Goal: Task Accomplishment & Management: Manage account settings

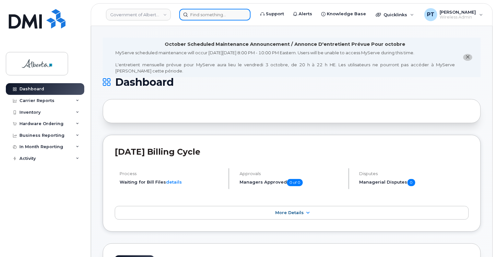
click at [199, 15] on input at bounding box center [214, 15] width 71 height 12
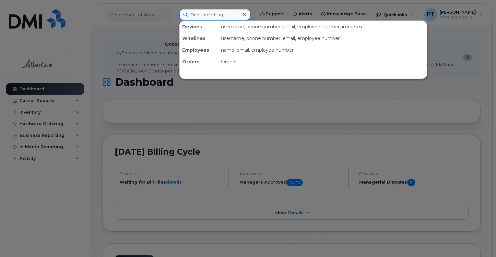
paste input "5872201654"
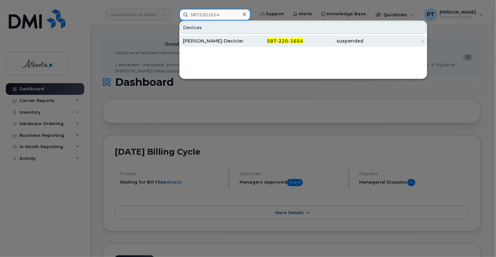
type input "5872201654"
click at [195, 41] on div "Nailah Gordon-Decicieo" at bounding box center [213, 41] width 60 height 6
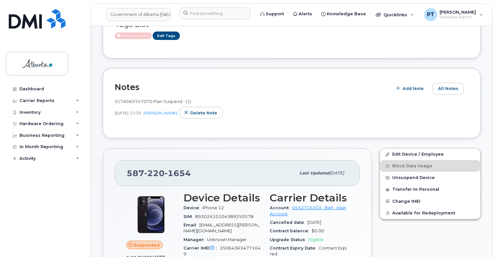
scroll to position [97, 0]
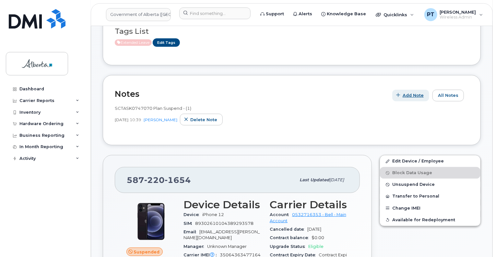
click at [413, 92] on span "Add Note" at bounding box center [413, 95] width 21 height 6
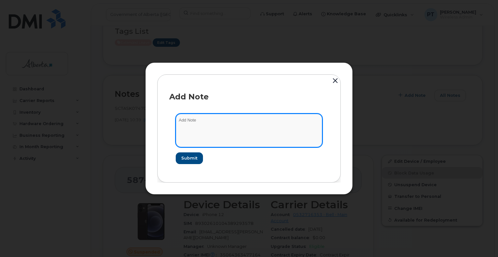
click at [210, 119] on textarea at bounding box center [249, 130] width 147 height 33
paste textarea "SCTASK0859229"
click at [236, 120] on textarea "SCTASK0859229 -" at bounding box center [249, 130] width 147 height 33
paste textarea "Plan User Termination - (1) Suspend 5872201654 Nailah Gordon-Decicieo to Crown …"
click at [276, 126] on textarea "SCTASK0859229 - Plan User Termination - (1) Suspend 5872201654 Nailah Gordon-De…" at bounding box center [249, 130] width 147 height 33
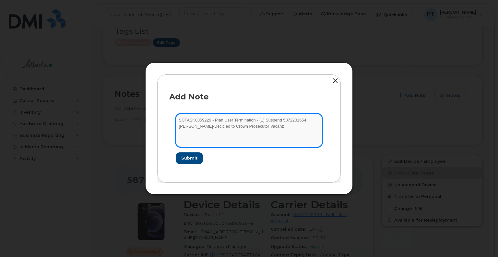
paste textarea "5872201654"
click at [267, 127] on textarea "SCTASK0859229 - Plan User Termination - (1) Suspend 5872201654 Nailah Gordon-De…" at bounding box center [249, 130] width 147 height 33
type textarea "SCTASK0859229 - Plan User Termination - (1) Suspend 5872201654 Nailah Gordon-De…"
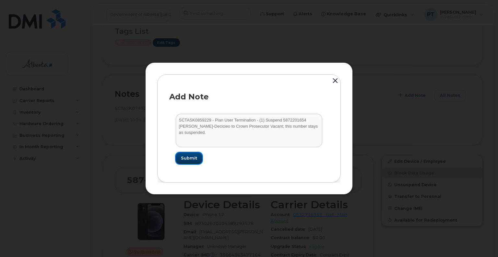
click at [195, 157] on span "Submit" at bounding box center [189, 158] width 16 height 6
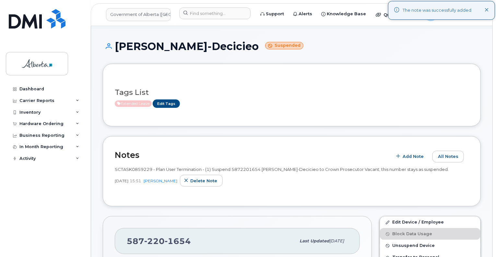
scroll to position [0, 0]
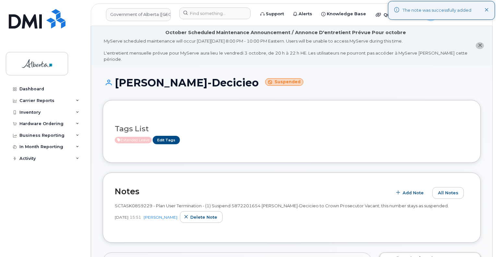
click at [139, 137] on span "Extended Leave" at bounding box center [133, 140] width 37 height 6
click at [164, 136] on link "Edit Tags" at bounding box center [166, 140] width 27 height 8
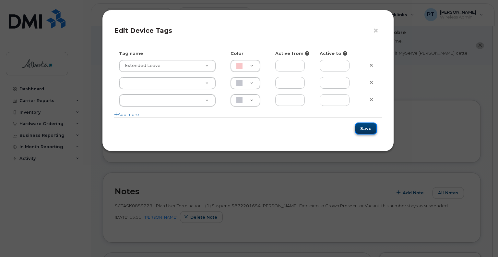
click at [365, 128] on button "Save" at bounding box center [366, 128] width 22 height 12
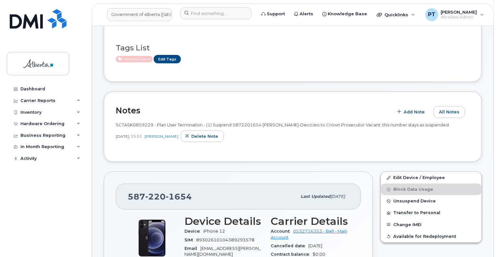
scroll to position [97, 0]
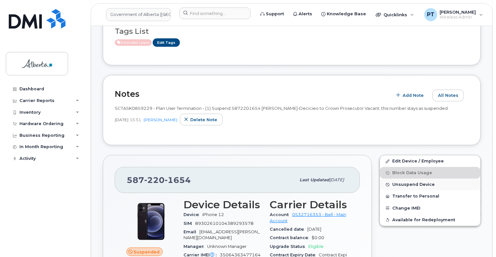
click at [404, 182] on span "Unsuspend Device" at bounding box center [414, 184] width 43 height 5
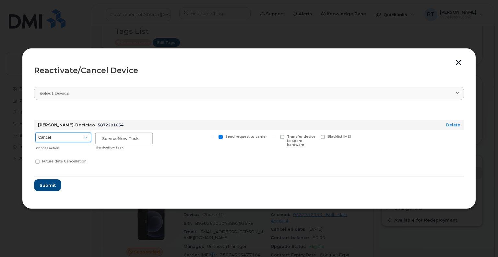
drag, startPoint x: 42, startPoint y: 139, endPoint x: 67, endPoint y: 177, distance: 45.9
click at [42, 139] on select "Cancel Suspend - Extend Suspension Reactivate" at bounding box center [63, 137] width 56 height 10
select select "[object Object]"
click at [35, 132] on select "Cancel Suspend - Extend Suspension Reactivate" at bounding box center [63, 137] width 56 height 10
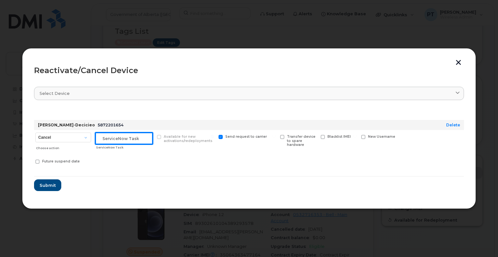
click at [116, 141] on input "text" at bounding box center [123, 138] width 57 height 12
click at [129, 141] on input "text" at bounding box center [123, 138] width 57 height 12
paste input "SCTASK0859229"
type input "SCTASK0859229 Reactivate"
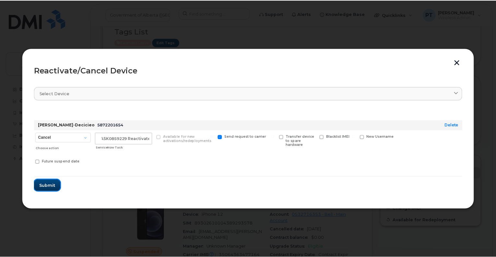
scroll to position [0, 0]
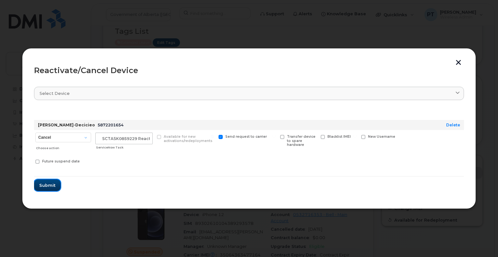
click at [44, 183] on span "Submit" at bounding box center [47, 185] width 16 height 6
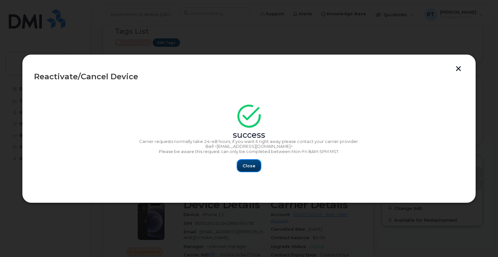
click at [247, 167] on span "Close" at bounding box center [249, 166] width 13 height 6
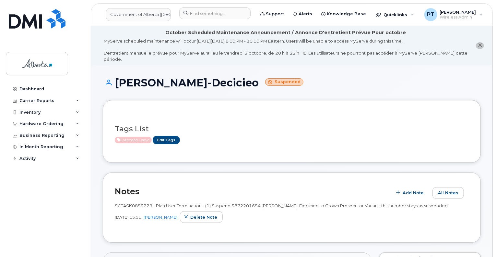
drag, startPoint x: 118, startPoint y: 240, endPoint x: 174, endPoint y: 69, distance: 179.9
click at [222, 14] on input at bounding box center [214, 13] width 71 height 12
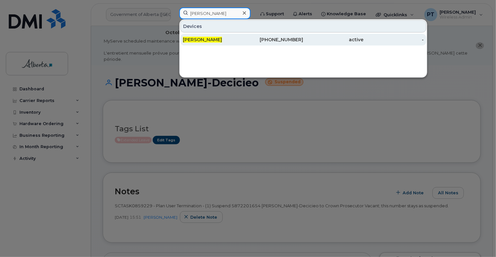
type input "marta juhasz"
click at [202, 40] on span "[PERSON_NAME]" at bounding box center [202, 40] width 39 height 6
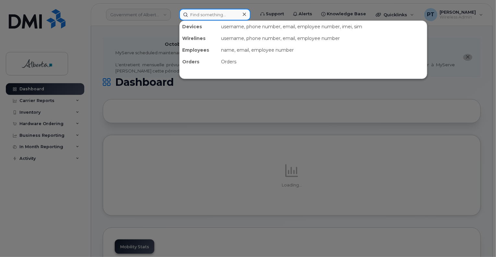
paste input "7802675920"
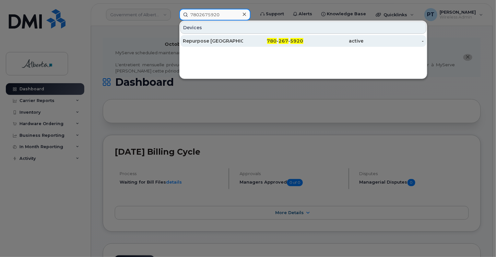
type input "7802675920"
click at [217, 41] on div "Repurpose [GEOGRAPHIC_DATA]" at bounding box center [213, 41] width 60 height 6
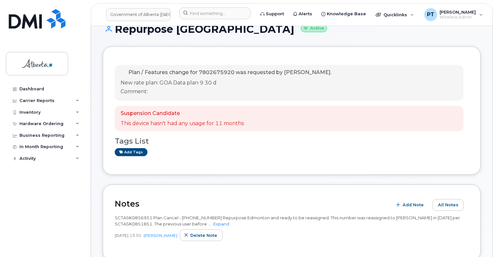
scroll to position [97, 0]
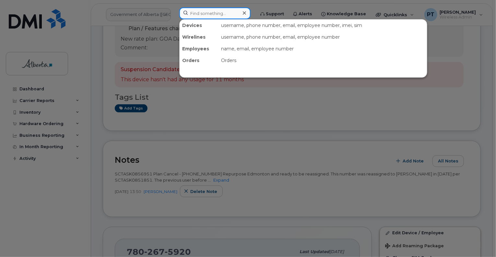
paste input "5873346354"
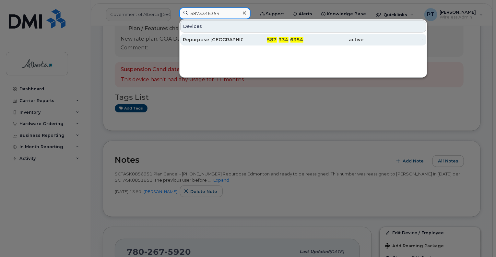
type input "5873346354"
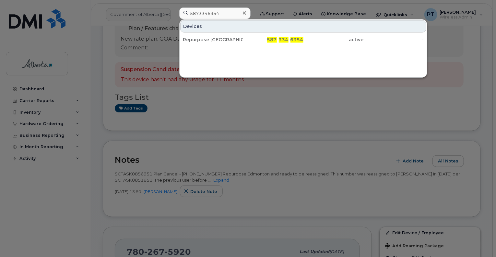
drag, startPoint x: 198, startPoint y: 41, endPoint x: 130, endPoint y: 82, distance: 78.6
click at [198, 41] on div "Repurpose [GEOGRAPHIC_DATA]" at bounding box center [213, 39] width 60 height 6
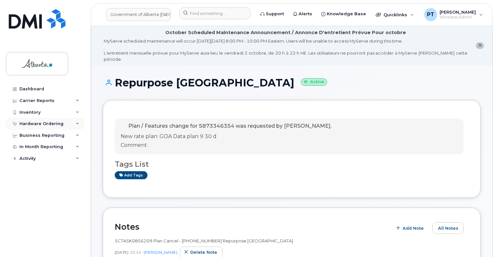
click at [42, 122] on div "Hardware Ordering" at bounding box center [41, 123] width 44 height 5
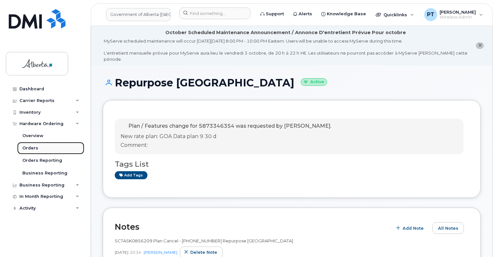
click at [31, 148] on div "Orders" at bounding box center [30, 148] width 16 height 6
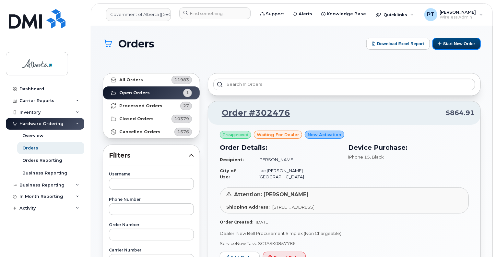
drag, startPoint x: 458, startPoint y: 42, endPoint x: 433, endPoint y: 116, distance: 78.4
click at [458, 43] on button "Start New Order" at bounding box center [457, 44] width 48 height 12
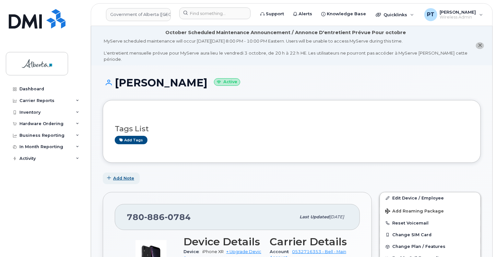
click at [119, 175] on span "Add Note" at bounding box center [123, 178] width 21 height 6
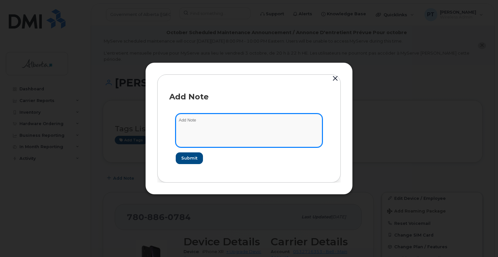
click at [186, 121] on textarea at bounding box center [249, 130] width 147 height 33
paste textarea "SCTASK0859344"
click at [236, 124] on textarea "SCTASK0859344 -" at bounding box center [249, 130] width 147 height 33
paste textarea "Device Replace - (1) iPhone 16e Order 302485 Bell 3025373"
type textarea "SCTASK0859344 - Device Replace - (1) iPhone 16e Order 302485 Bell 3025373"
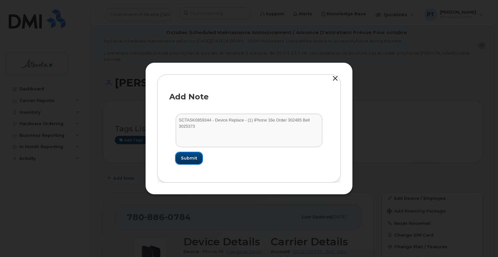
click at [191, 154] on button "Submit" at bounding box center [189, 158] width 27 height 12
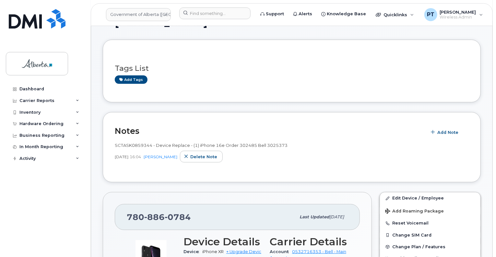
scroll to position [32, 0]
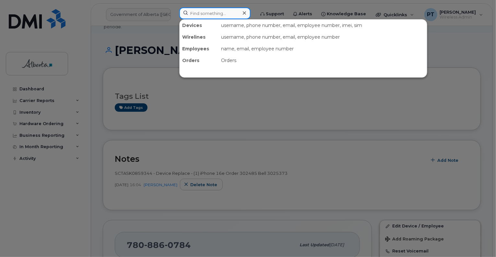
click at [189, 14] on input at bounding box center [214, 13] width 71 height 12
paste input "5872201654"
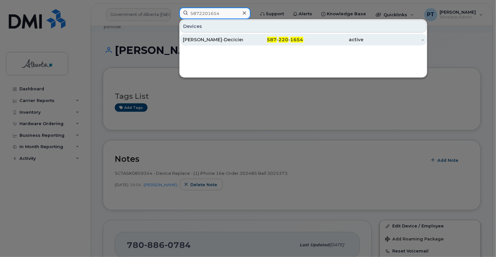
type input "5872201654"
click at [188, 39] on div "Nailah Gordon-Decicieo" at bounding box center [213, 39] width 60 height 6
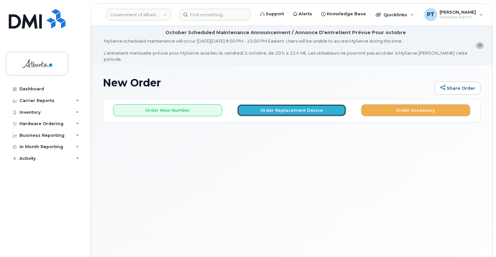
click at [292, 104] on button "Order Replacement Device" at bounding box center [292, 110] width 109 height 12
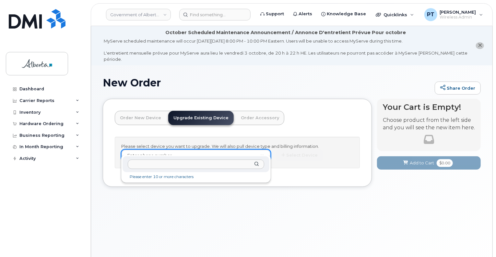
click at [220, 165] on input "text" at bounding box center [196, 163] width 136 height 9
paste input "7808860784"
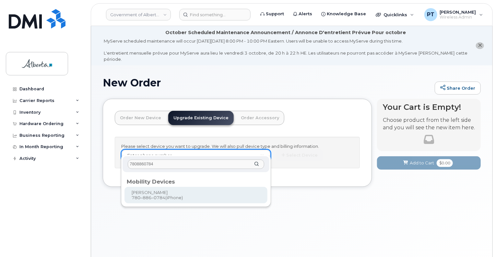
type input "7808860784"
type input "803640"
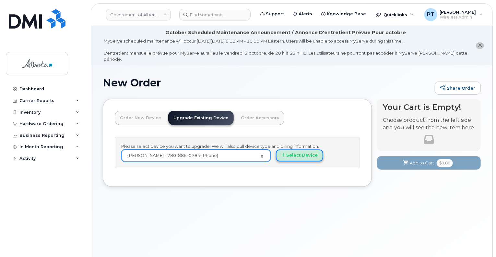
click at [305, 149] on button "Select Device" at bounding box center [299, 155] width 47 height 12
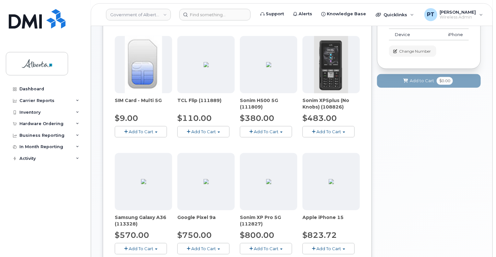
scroll to position [292, 0]
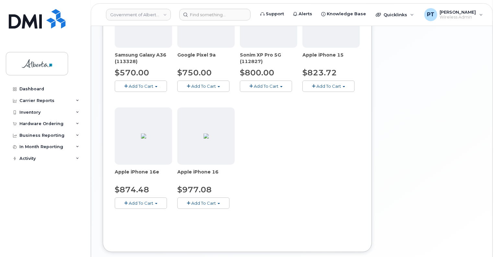
click at [141, 197] on button "Add To Cart" at bounding box center [141, 202] width 52 height 11
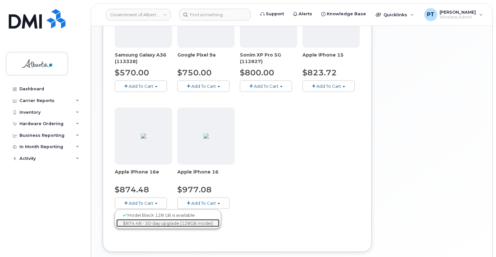
click at [141, 219] on link "$874.48 - 30-day upgrade (128GB model)" at bounding box center [167, 223] width 103 height 8
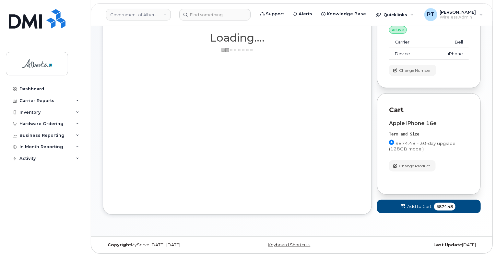
scroll to position [104, 0]
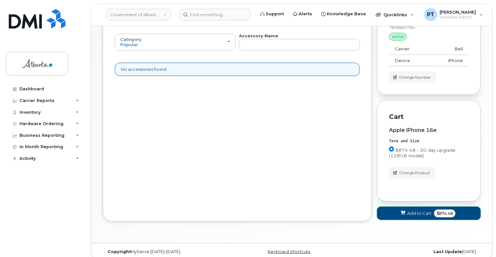
click at [413, 210] on span "Add to Cart" at bounding box center [420, 213] width 24 height 6
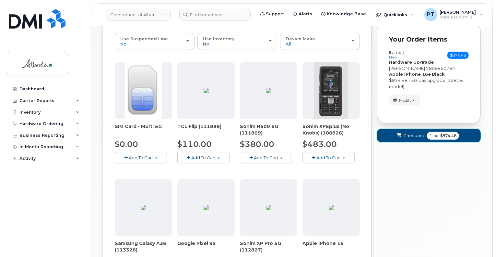
click at [408, 132] on span "Checkout" at bounding box center [414, 135] width 21 height 6
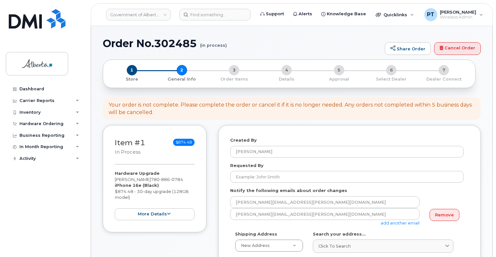
select select
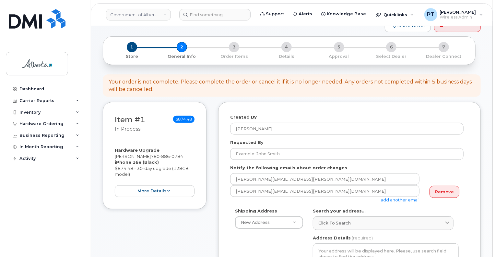
scroll to position [97, 0]
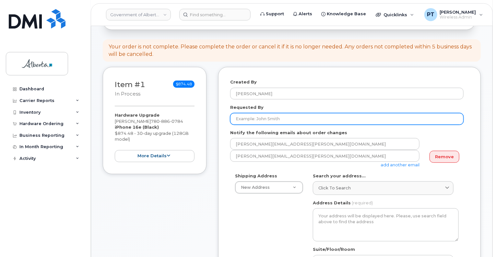
click at [300, 114] on input "Requested By" at bounding box center [347, 119] width 234 height 12
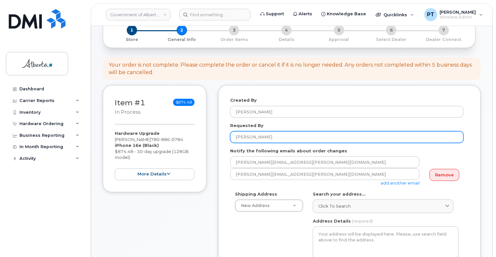
scroll to position [65, 0]
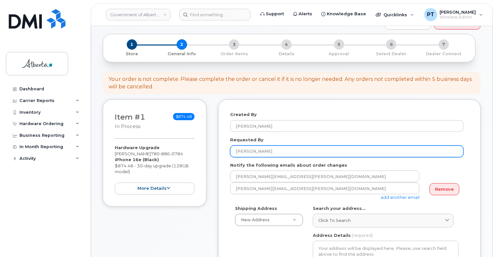
type input "[PERSON_NAME]"
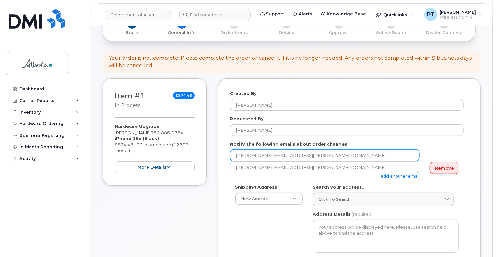
scroll to position [97, 0]
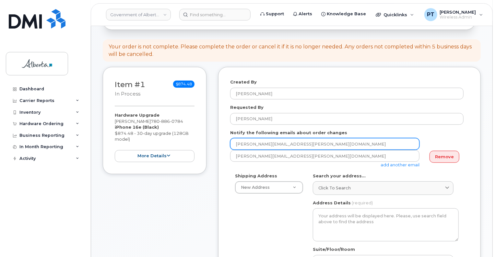
drag, startPoint x: 295, startPoint y: 136, endPoint x: 225, endPoint y: 139, distance: 70.1
click at [227, 140] on div "Created By Penny Tse Requested By Mila Cabalar Notify the following emails abou…" at bounding box center [349, 259] width 263 height 384
paste input "Mila.Cabalar"
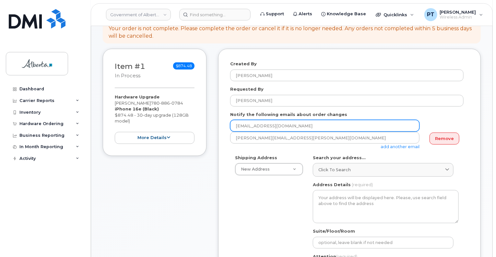
scroll to position [130, 0]
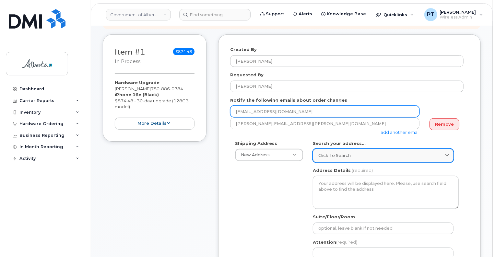
type input "Mila.Cabalar@gov.ab.ca"
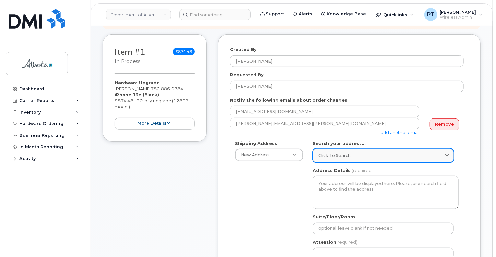
click at [347, 152] on span "Click to search" at bounding box center [335, 155] width 32 height 6
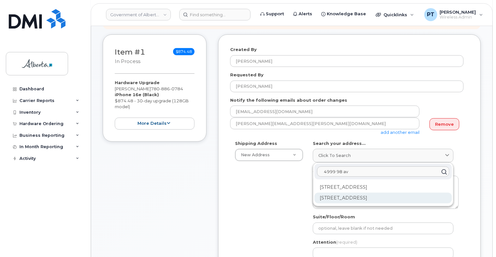
type input "4999 98 av"
click at [354, 192] on div "4999 98 Ave NW Edmonton AB T6B 2X3" at bounding box center [384, 197] width 138 height 11
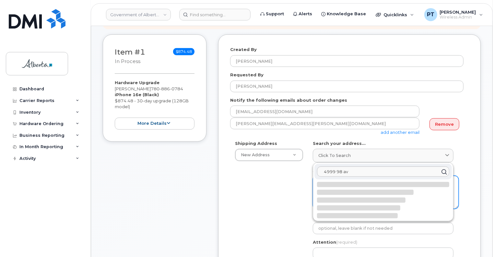
select select
type textarea "4999 98 Ave NW EDMONTON AB T6B 2X3 CANADA"
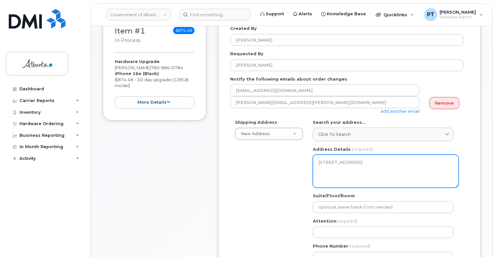
scroll to position [195, 0]
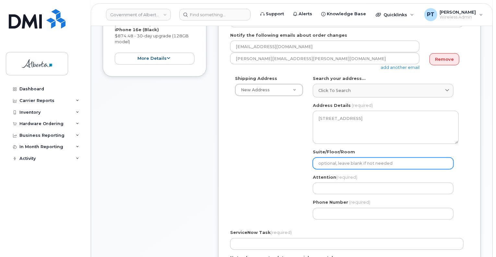
click at [350, 159] on input "Suite/Floor/Room" at bounding box center [383, 163] width 141 height 12
select select
type input "2"
select select
type input "2n"
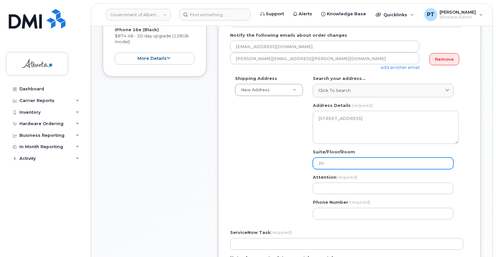
select select
type input "2nd"
select select
type input "2nd Floor"
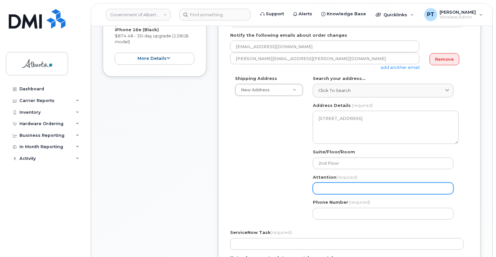
click at [352, 182] on input "Attention (required)" at bounding box center [383, 188] width 141 height 12
drag, startPoint x: 385, startPoint y: 187, endPoint x: 383, endPoint y: 185, distance: 3.4
click at [385, 187] on input "Attention (required)" at bounding box center [383, 188] width 141 height 12
paste input "Mila Cabalar"
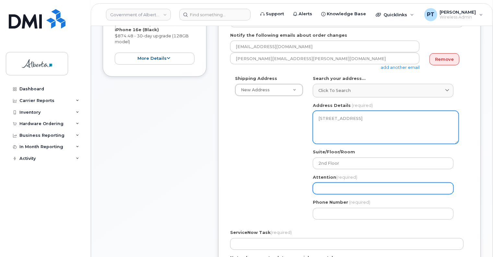
select select
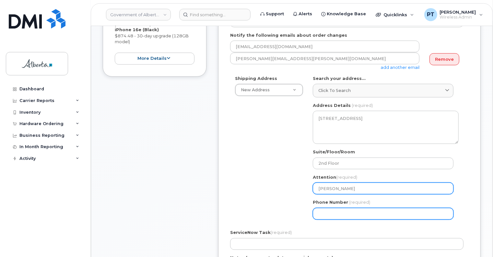
type input "Mila Cabalar"
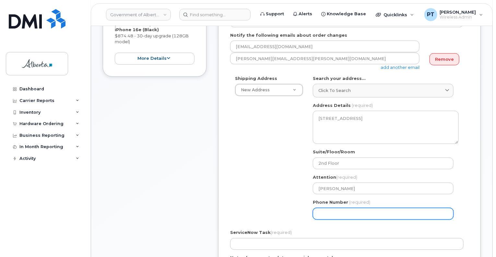
drag, startPoint x: 365, startPoint y: 209, endPoint x: 373, endPoint y: 201, distance: 11.0
click at [365, 209] on input "Phone Number" at bounding box center [383, 214] width 141 height 12
click at [340, 208] on input "Phone Number" at bounding box center [383, 214] width 141 height 12
paste input "7804151064"
select select
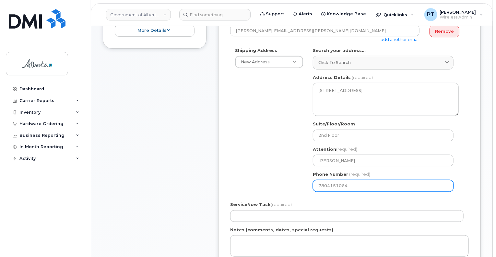
scroll to position [260, 0]
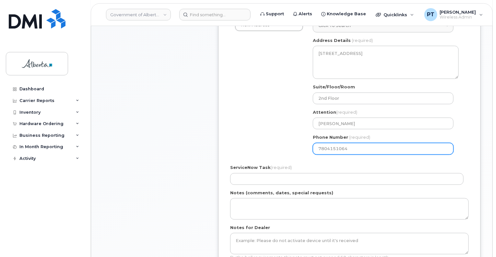
type input "7804151064"
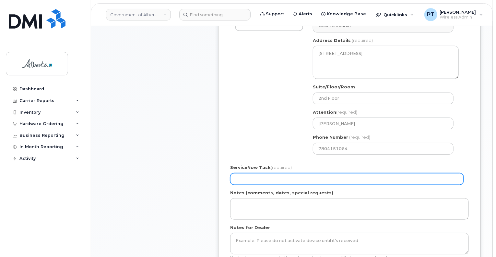
click at [243, 175] on input "ServiceNow Task (required)" at bounding box center [347, 179] width 234 height 12
paste input "SCTASK0859344"
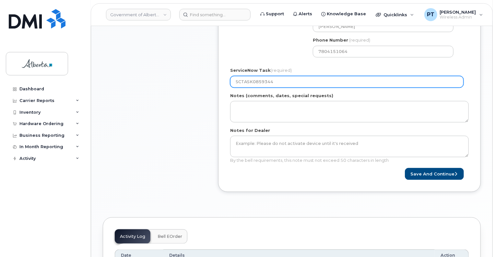
scroll to position [357, 0]
type input "SCTASK0859344"
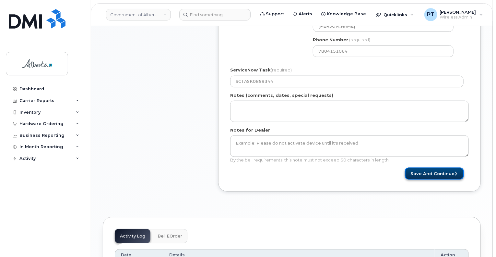
click at [422, 169] on button "Save and Continue" at bounding box center [434, 173] width 59 height 12
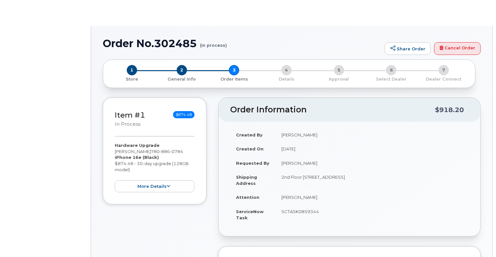
type input "[PERSON_NAME]"
type input "[PERSON_NAME][EMAIL_ADDRESS][PERSON_NAME][DOMAIN_NAME]"
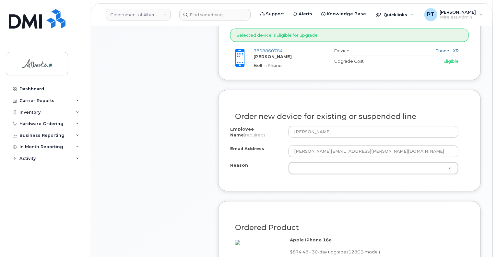
scroll to position [324, 0]
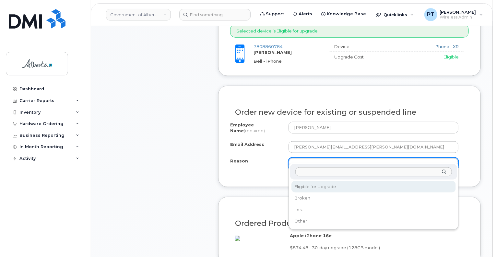
select select "eligible_for_upgrade"
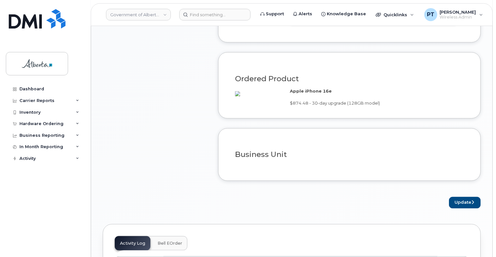
scroll to position [487, 0]
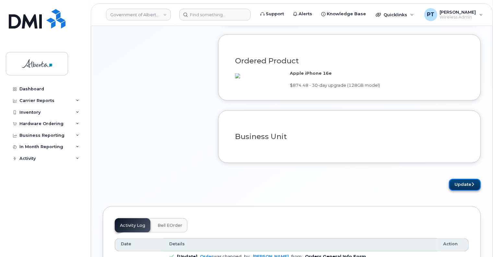
click at [471, 184] on button "Update" at bounding box center [465, 185] width 32 height 12
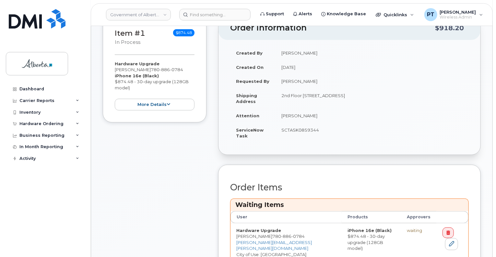
scroll to position [227, 0]
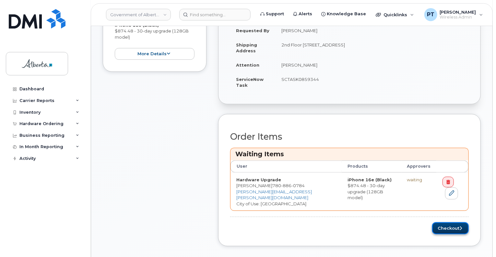
click at [461, 223] on button "Checkout" at bounding box center [451, 228] width 37 height 12
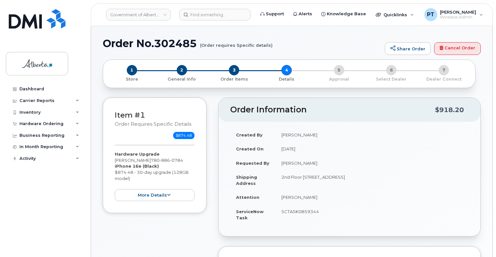
select select
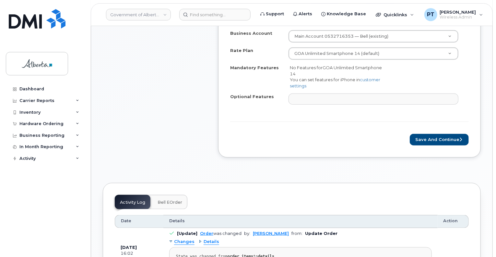
scroll to position [324, 0]
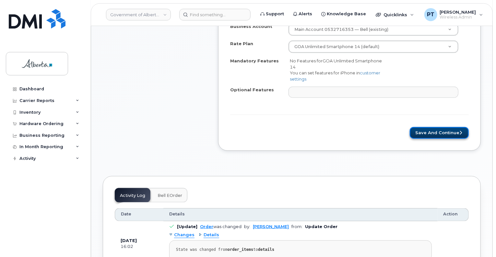
click at [425, 127] on button "Save and Continue" at bounding box center [439, 133] width 59 height 12
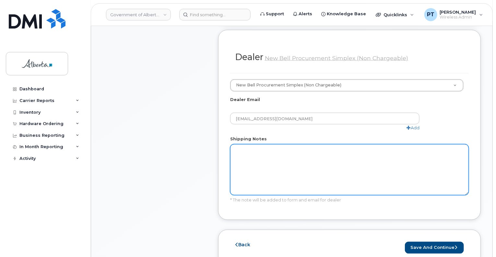
scroll to position [389, 0]
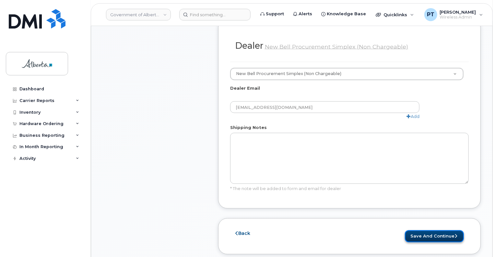
click at [422, 230] on button "Save and Continue" at bounding box center [434, 236] width 59 height 12
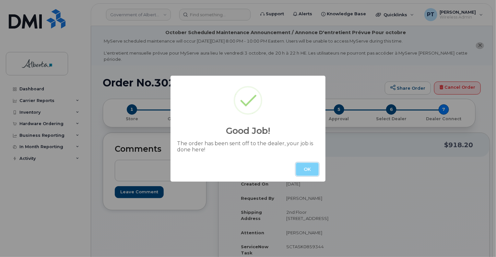
click at [306, 170] on button "OK" at bounding box center [307, 169] width 23 height 13
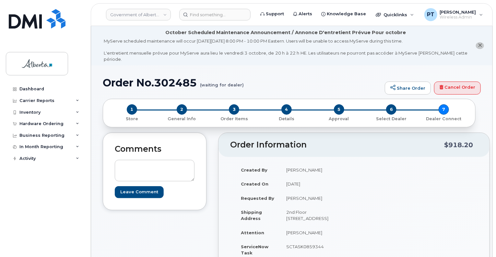
click at [172, 77] on h1 "Order No.302485 (waiting for dealer)" at bounding box center [242, 82] width 279 height 11
copy h1 "302485"
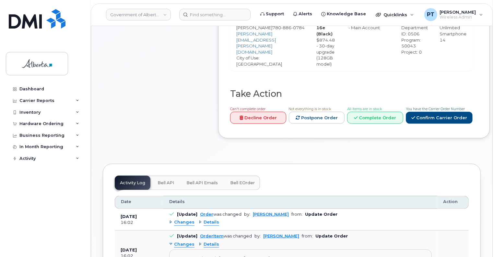
scroll to position [324, 0]
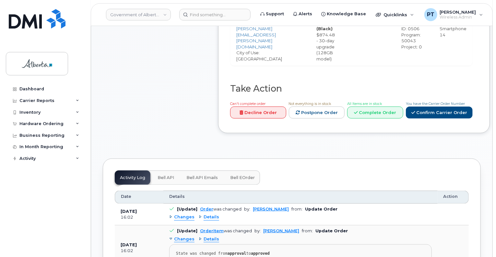
click at [167, 175] on span "Bell API" at bounding box center [166, 177] width 17 height 5
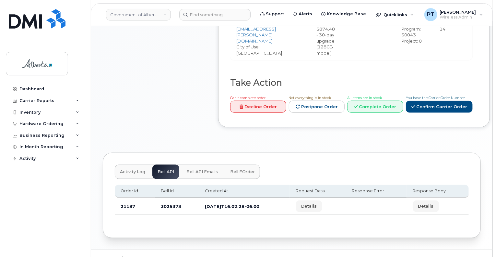
scroll to position [336, 0]
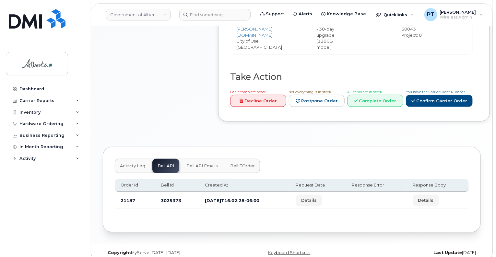
click at [170, 192] on td "3025373" at bounding box center [177, 200] width 44 height 17
copy td "3025373"
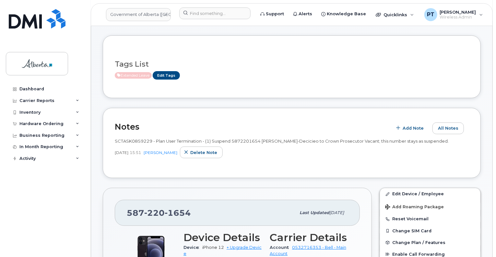
scroll to position [65, 0]
click at [202, 16] on input at bounding box center [214, 13] width 71 height 12
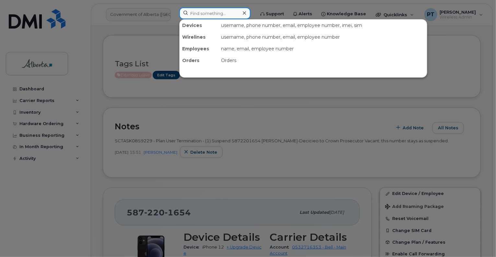
paste input "5879824996"
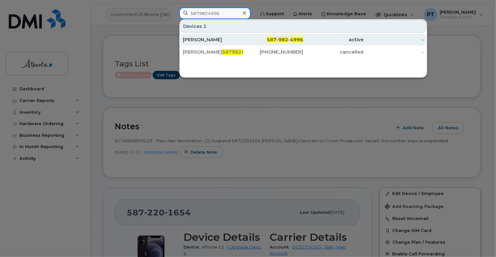
type input "5879824996"
click at [190, 40] on div "Amy Miskie" at bounding box center [213, 39] width 60 height 6
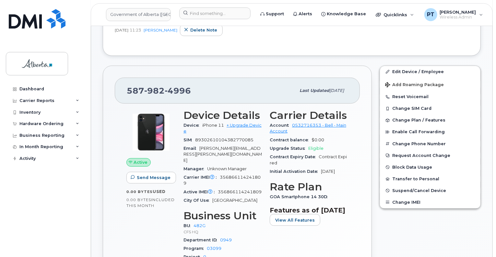
scroll to position [227, 0]
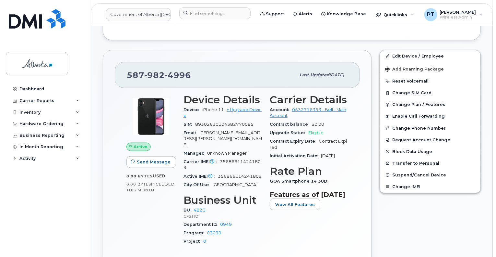
drag, startPoint x: 131, startPoint y: 198, endPoint x: 135, endPoint y: 192, distance: 7.2
click at [131, 197] on div "Active Send Message 0.00 Bytes  used 0.00 Bytes  included this month" at bounding box center [151, 172] width 57 height 165
click at [246, 159] on span "356866114241809" at bounding box center [222, 164] width 77 height 11
copy span "356866114241809"
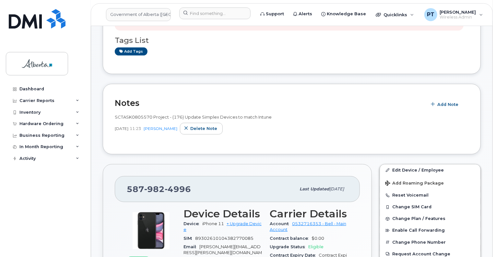
scroll to position [65, 0]
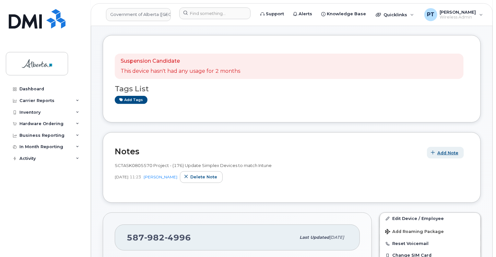
click at [450, 150] on span "Add Note" at bounding box center [448, 153] width 21 height 6
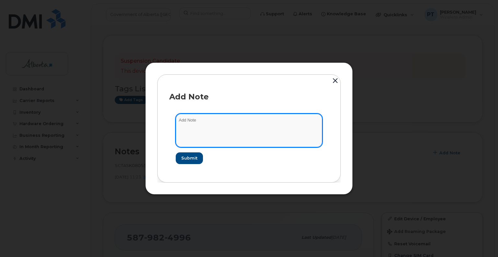
click at [190, 121] on textarea at bounding box center [249, 130] width 147 height 33
paste textarea "SCTASK0851613"
click at [255, 122] on textarea "SCTASK0851613 -" at bounding box center [249, 130] width 147 height 33
paste textarea "Plan Cancel - (1) 5879824996 Repurpose Edmonton"
type textarea "SCTASK0851613 - Plan Cancel - (1) 5879824996 Repurpose Edmonton"
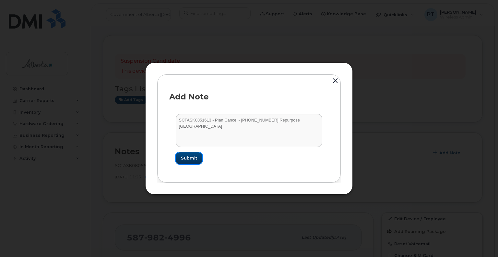
click at [190, 153] on button "Submit" at bounding box center [189, 158] width 27 height 12
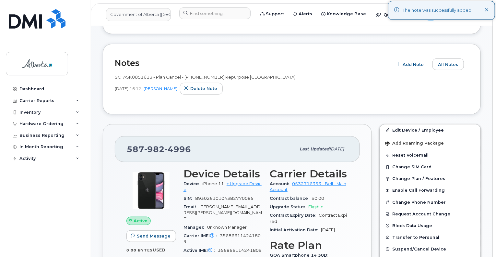
scroll to position [162, 0]
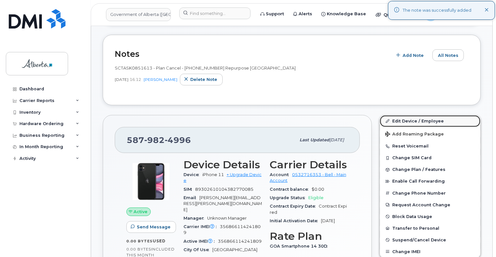
click at [404, 115] on link "Edit Device / Employee" at bounding box center [430, 121] width 101 height 12
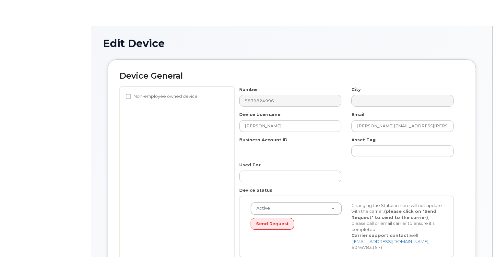
select select "4120337"
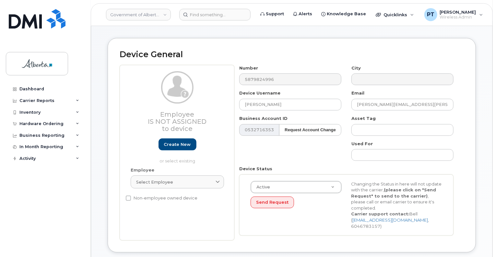
scroll to position [65, 0]
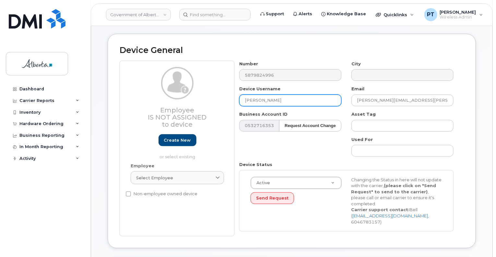
drag, startPoint x: 276, startPoint y: 96, endPoint x: 234, endPoint y: 94, distance: 42.2
click at [235, 94] on div "Device Username [PERSON_NAME]" at bounding box center [291, 96] width 112 height 20
type input "Repurpose [GEOGRAPHIC_DATA]"
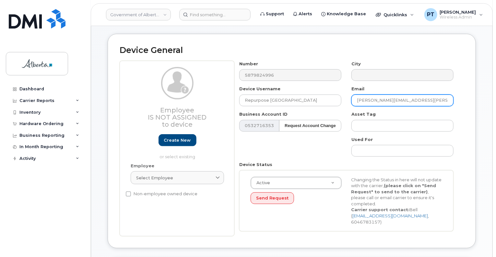
drag, startPoint x: 414, startPoint y: 94, endPoint x: 351, endPoint y: 95, distance: 62.3
click at [351, 95] on div "Email [PERSON_NAME][EMAIL_ADDRESS][PERSON_NAME][DOMAIN_NAME]" at bounding box center [403, 96] width 112 height 20
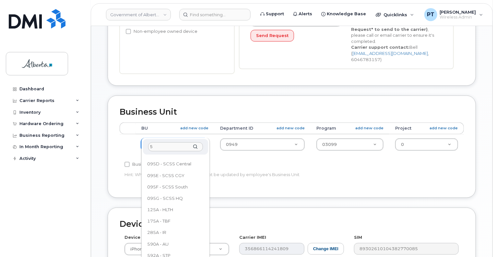
scroll to position [0, 0]
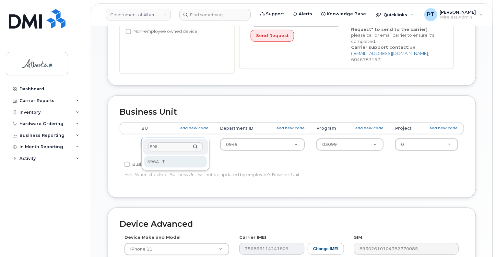
type input "596"
drag, startPoint x: 156, startPoint y: 160, endPoint x: 187, endPoint y: 149, distance: 32.2
select select "4797729"
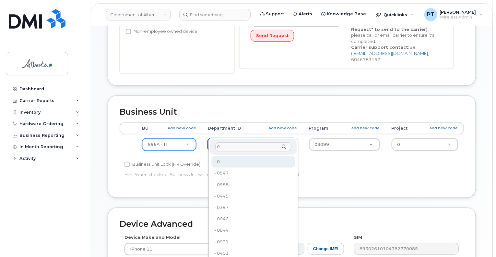
type input "0"
type input "4806341"
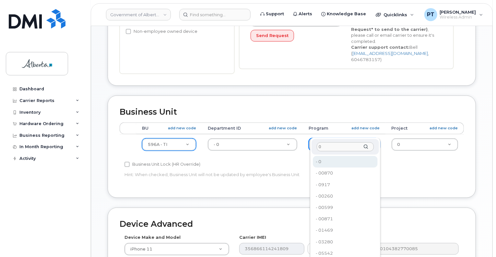
type input "0"
type input "4806366"
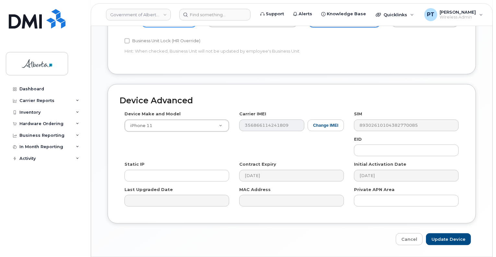
scroll to position [357, 0]
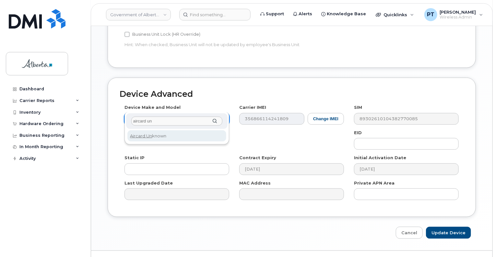
type input "aircard un"
select select "971"
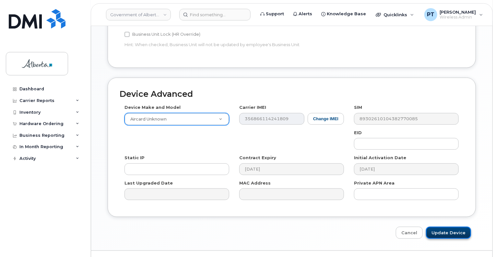
click at [446, 226] on input "Update Device" at bounding box center [448, 232] width 45 height 12
type input "Saving..."
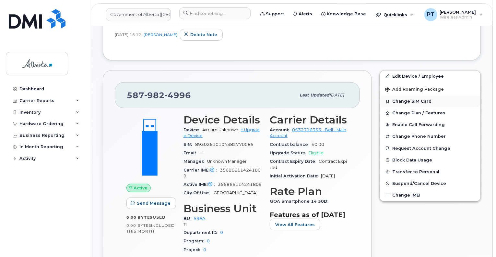
scroll to position [227, 0]
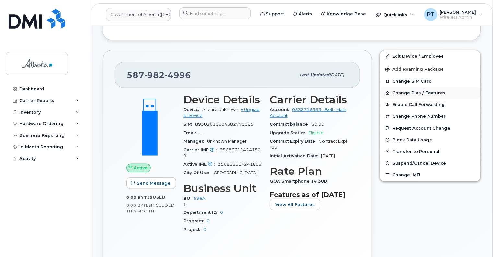
click at [404, 91] on span "Change Plan / Features" at bounding box center [419, 93] width 53 height 5
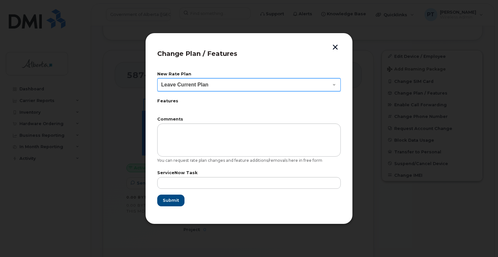
click at [212, 90] on select "Leave Current Plan GOA Data plan 9 30 d GOA–Unlimited Data Plan 9" at bounding box center [249, 84] width 184 height 13
select select "1790211"
click at [157, 78] on select "Leave Current Plan GOA Data plan 9 30 d GOA–Unlimited Data Plan 9" at bounding box center [249, 84] width 184 height 13
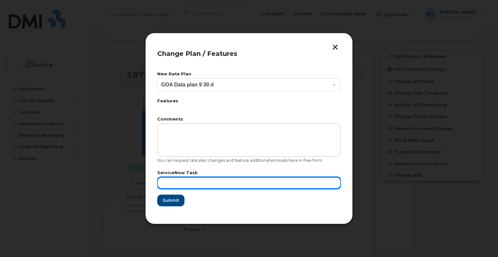
click at [182, 180] on input "text" at bounding box center [249, 183] width 184 height 12
paste input "SCTASK0851613"
type input "SCTASK0851613"
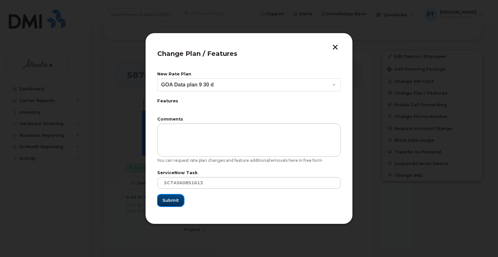
click at [169, 200] on span "Submit" at bounding box center [171, 200] width 16 height 6
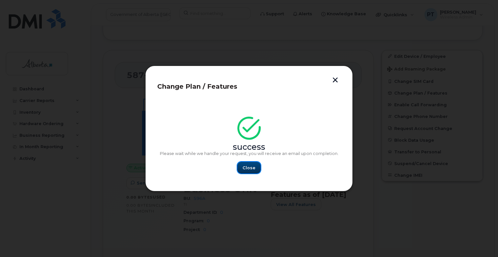
click at [251, 165] on span "Close" at bounding box center [249, 168] width 13 height 6
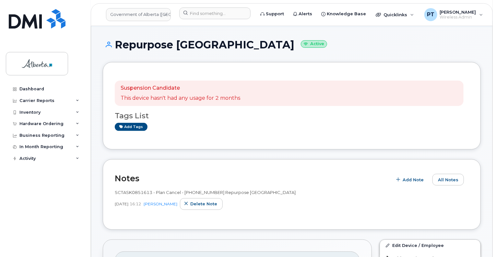
scroll to position [65, 0]
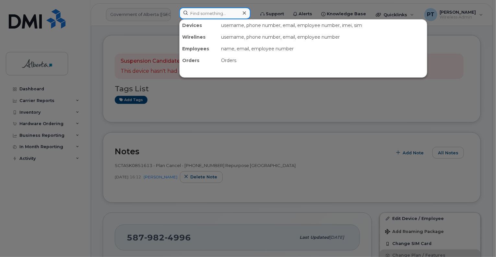
click at [207, 15] on input at bounding box center [214, 13] width 71 height 12
paste input "7802456647"
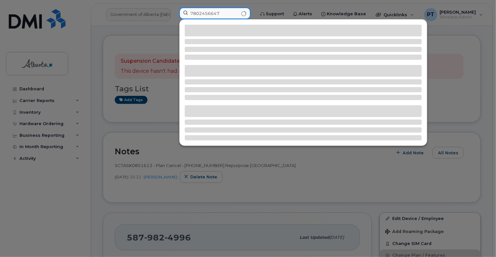
type input "7802456647"
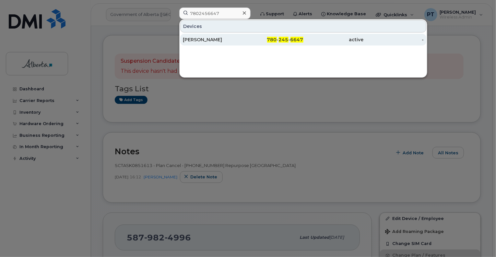
click at [209, 41] on div "[PERSON_NAME]" at bounding box center [213, 39] width 60 height 6
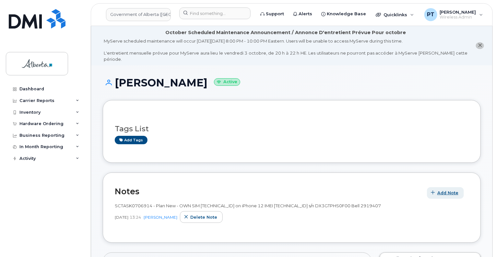
click at [443, 190] on span "Add Note" at bounding box center [448, 193] width 21 height 6
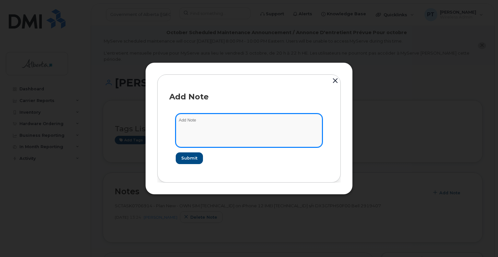
click at [192, 121] on textarea at bounding box center [249, 130] width 147 height 33
paste textarea "SCTASK0857132"
click at [272, 123] on textarea "SCTASK0857132 -" at bounding box center [249, 130] width 147 height 33
paste textarea "SCTASK0857132 - Plan Cancel - [PHONE_NUMBER] Repurpose [GEOGRAPHIC_DATA]"
type textarea "SCTASK0857132 - SCTASK0857132 - Plan Cancel - [PHONE_NUMBER] Repurpose [GEOGRAP…"
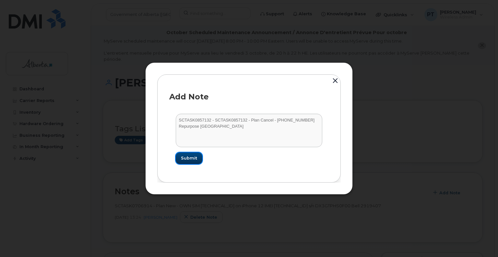
click at [188, 158] on span "Submit" at bounding box center [189, 158] width 16 height 6
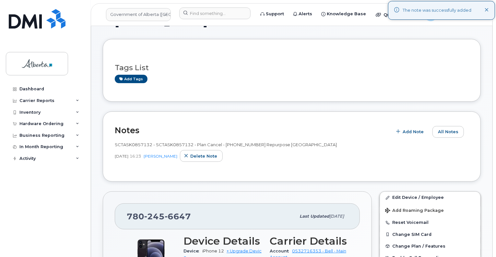
scroll to position [162, 0]
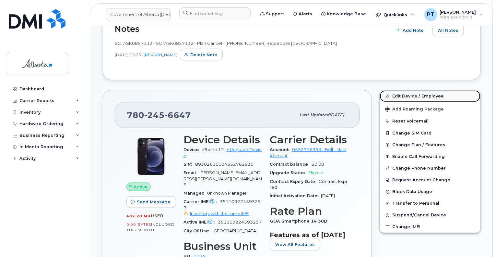
click at [403, 90] on link "Edit Device / Employee" at bounding box center [430, 96] width 101 height 12
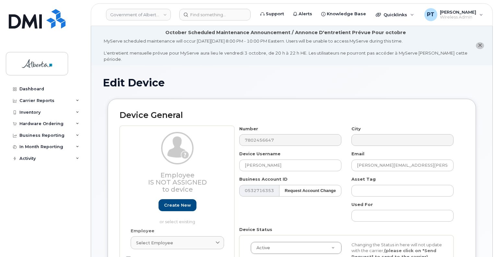
select select "4749737"
drag, startPoint x: 293, startPoint y: 158, endPoint x: 226, endPoint y: 164, distance: 67.7
click at [226, 164] on div "Employee Is not assigned to device Create new or select existing Employee Selec…" at bounding box center [292, 213] width 345 height 175
type input "Repurpose Edmonton"
drag, startPoint x: 438, startPoint y: 155, endPoint x: 344, endPoint y: 156, distance: 94.4
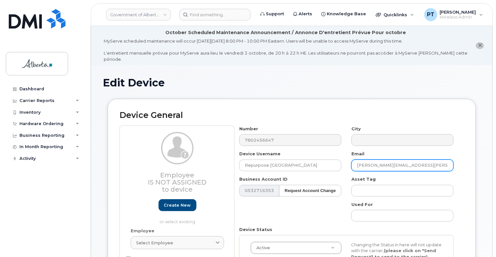
click at [344, 157] on div "Number 7802456647 City Device Username Repurpose Edmonton Email Christina.Nicke…" at bounding box center [347, 213] width 225 height 175
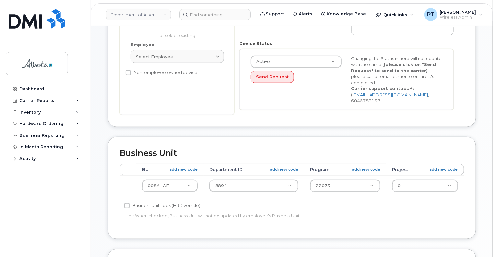
scroll to position [227, 0]
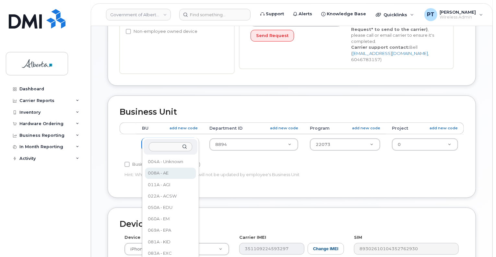
drag, startPoint x: 161, startPoint y: 131, endPoint x: 163, endPoint y: 124, distance: 6.7
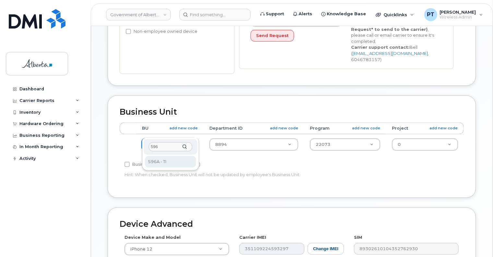
type input "596"
select select "4797729"
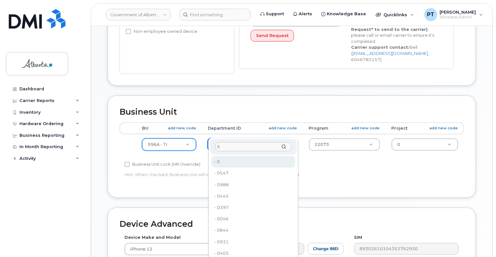
type input "0"
type input "4806341"
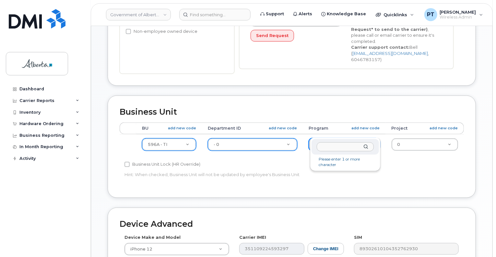
drag, startPoint x: 326, startPoint y: 132, endPoint x: 320, endPoint y: 129, distance: 6.9
type input "0"
type input "4806366"
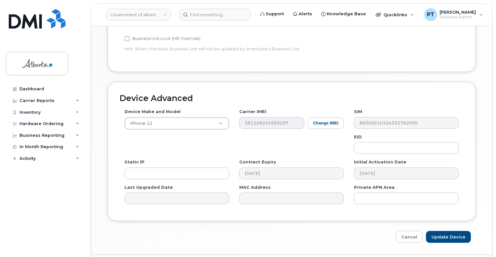
scroll to position [357, 0]
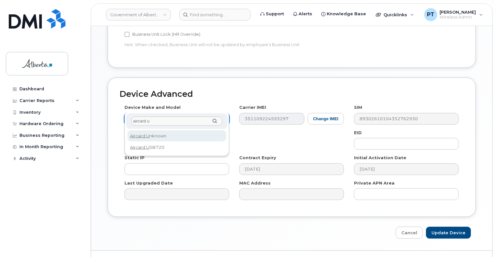
type input "aircard u"
select select "971"
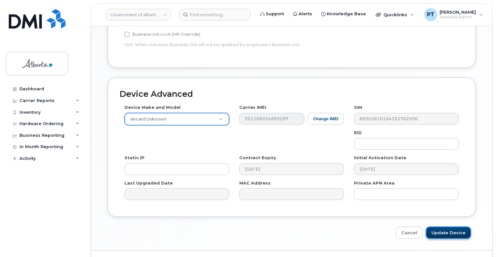
click at [439, 226] on input "Update Device" at bounding box center [448, 232] width 45 height 12
type input "Saving..."
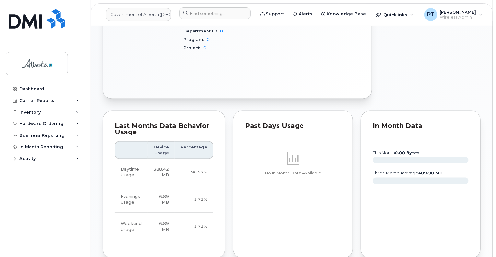
scroll to position [195, 0]
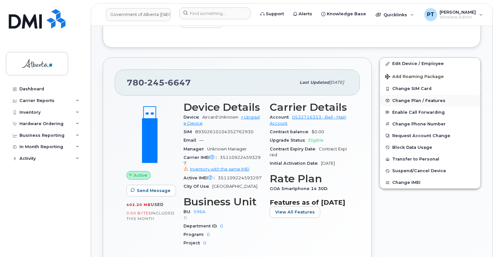
click at [401, 98] on span "Change Plan / Features" at bounding box center [419, 100] width 53 height 5
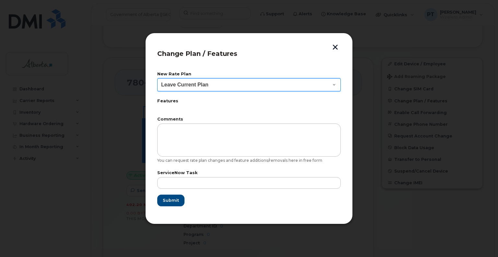
click at [223, 84] on select "Leave Current Plan GOA Data plan 9 30 d GOA–Unlimited Data Plan 9" at bounding box center [249, 84] width 184 height 13
select select "1790211"
click at [157, 78] on select "Leave Current Plan GOA Data plan 9 30 d GOA–Unlimited Data Plan 9" at bounding box center [249, 84] width 184 height 13
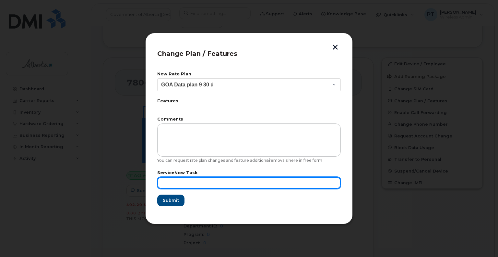
click at [213, 185] on input "text" at bounding box center [249, 183] width 184 height 12
paste input "SCTASK0857132"
type input "SCTASK0857132"
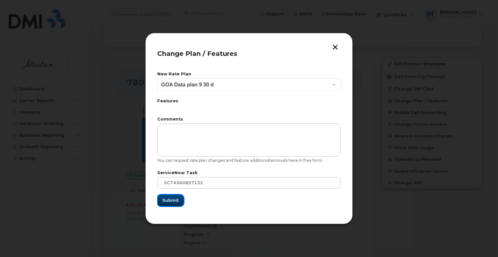
click at [175, 200] on span "Submit" at bounding box center [171, 200] width 16 height 6
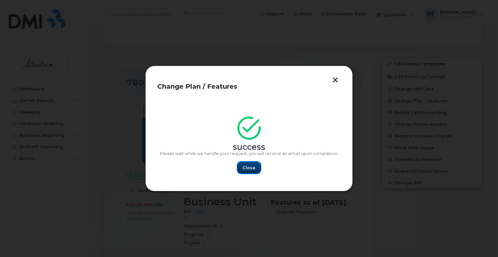
click at [248, 169] on span "Close" at bounding box center [249, 168] width 13 height 6
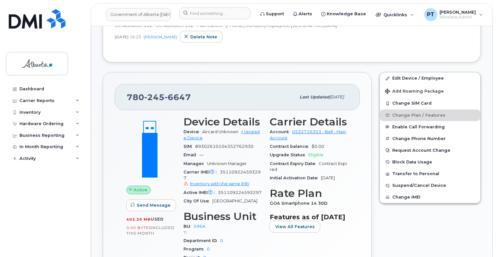
scroll to position [162, 0]
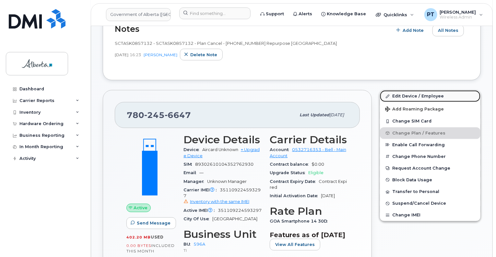
click at [400, 90] on link "Edit Device / Employee" at bounding box center [430, 96] width 101 height 12
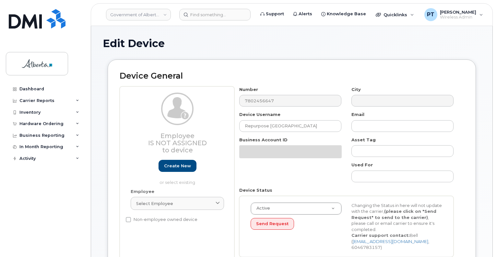
select select "4797729"
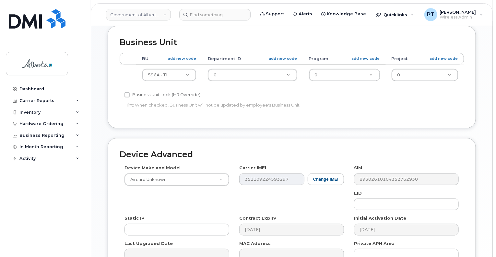
scroll to position [358, 0]
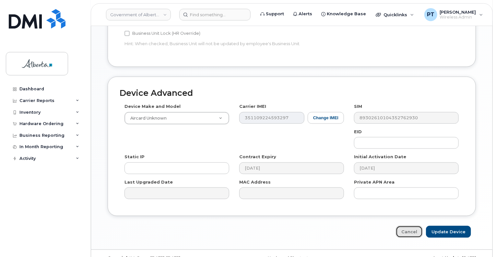
click at [410, 226] on link "Cancel" at bounding box center [409, 232] width 27 height 12
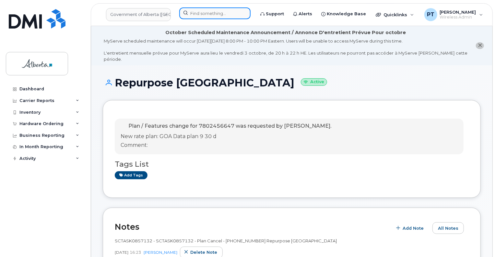
click at [218, 11] on input at bounding box center [214, 13] width 71 height 12
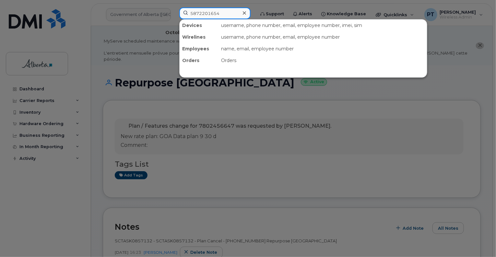
type input "5872201654"
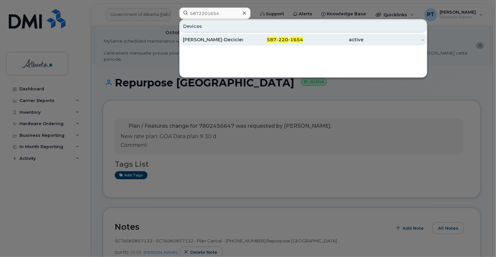
click at [204, 41] on div "[PERSON_NAME]-Decicieo" at bounding box center [213, 39] width 60 height 6
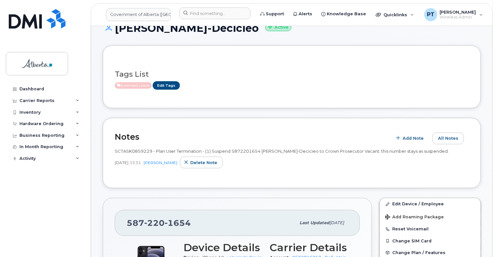
scroll to position [65, 0]
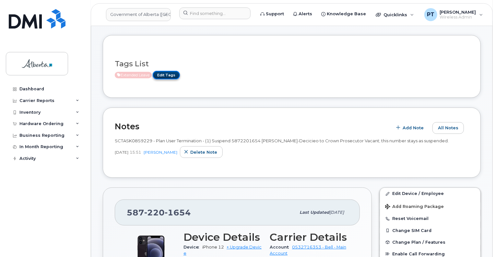
click at [172, 71] on link "Edit Tags" at bounding box center [166, 75] width 27 height 8
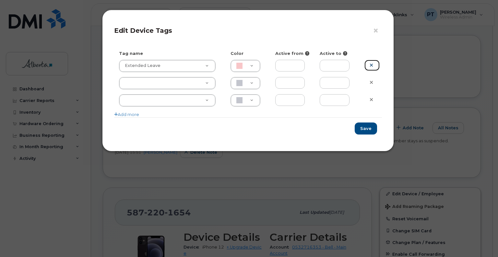
click at [373, 65] on icon at bounding box center [372, 65] width 4 height 5
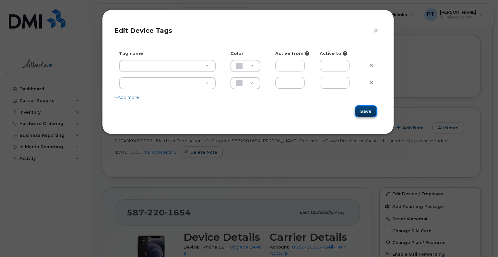
click at [368, 110] on button "Save" at bounding box center [366, 111] width 22 height 12
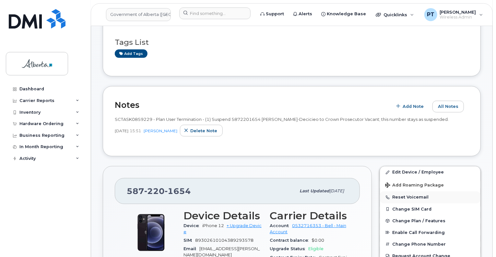
scroll to position [97, 0]
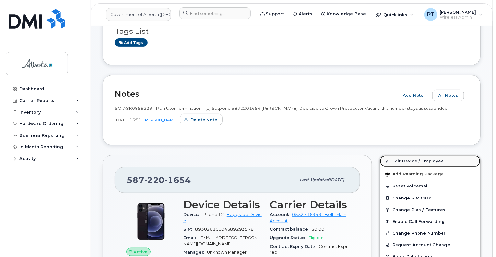
click at [400, 155] on link "Edit Device / Employee" at bounding box center [430, 161] width 101 height 12
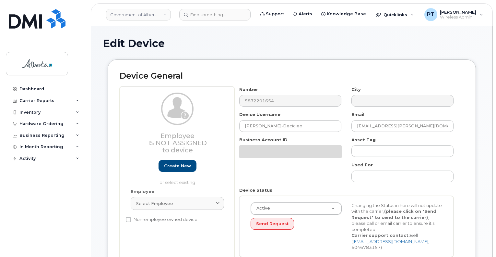
select select "4120330"
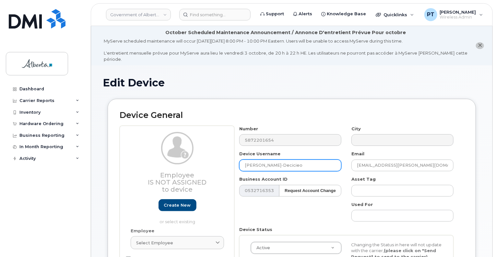
drag, startPoint x: 310, startPoint y: 162, endPoint x: 224, endPoint y: 157, distance: 86.1
click at [224, 157] on div "Employee Is not assigned to device Create new or select existing Employee Selec…" at bounding box center [292, 213] width 345 height 175
paste input "Crown Prosecutor Vacant"
type input "Crown Prosecutor Vacant"
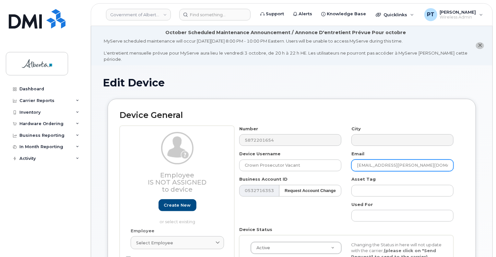
drag, startPoint x: 440, startPoint y: 160, endPoint x: 356, endPoint y: 160, distance: 84.0
click at [357, 160] on input "Nailah.Gordon-Decicieo@gov.ab.ca" at bounding box center [403, 165] width 102 height 12
paste input "amber.coppieters"
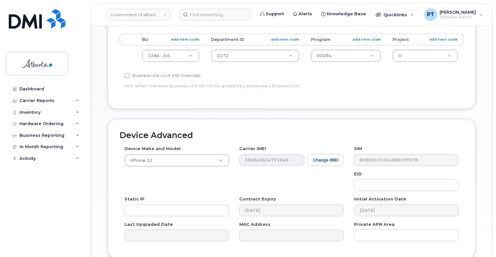
scroll to position [358, 0]
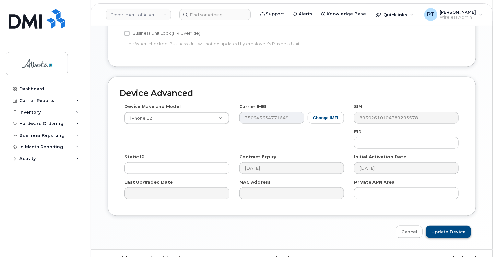
type input "[EMAIL_ADDRESS][DOMAIN_NAME]"
click at [444, 226] on input "Update Device" at bounding box center [448, 232] width 45 height 12
type input "Saving..."
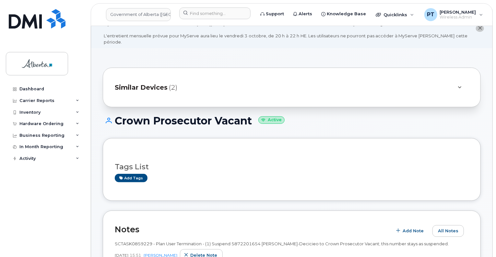
scroll to position [32, 0]
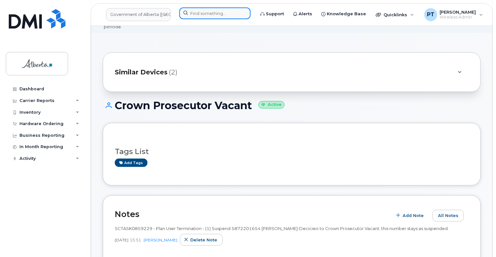
click at [206, 14] on input at bounding box center [214, 13] width 71 height 12
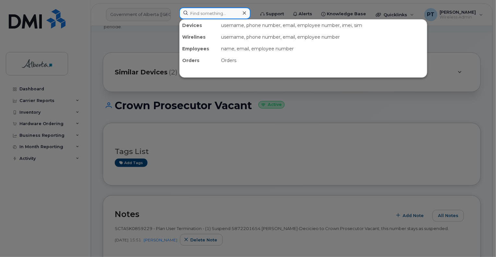
paste input "7807213556"
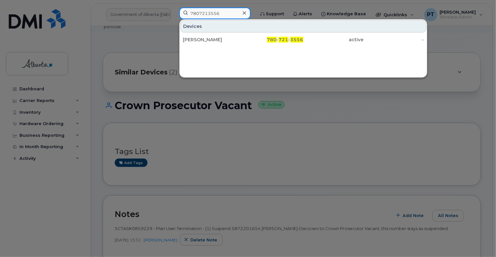
type input "7807213556"
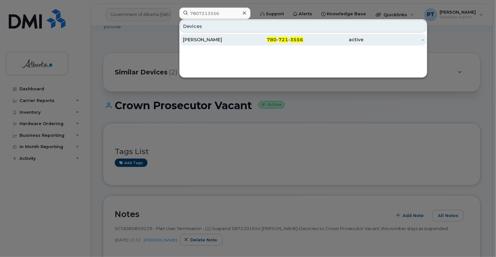
click at [218, 42] on div "[PERSON_NAME]" at bounding box center [213, 39] width 60 height 6
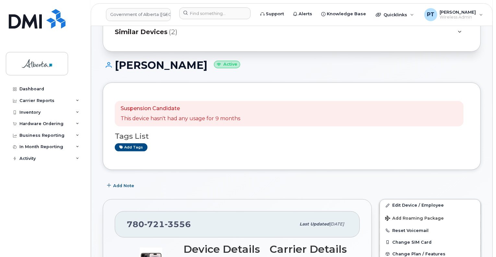
scroll to position [65, 0]
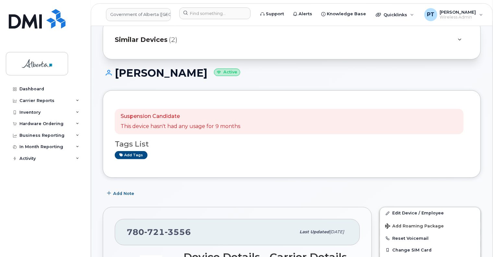
click at [236, 166] on div "Suspension Candidate This device hasn't had any usage for 9 months Tags List Ad…" at bounding box center [292, 133] width 378 height 87
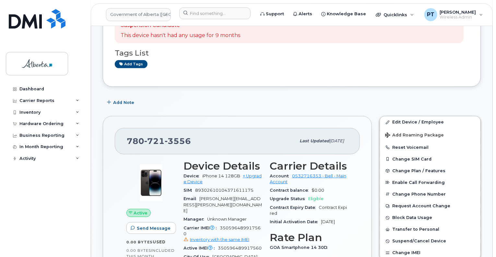
scroll to position [195, 0]
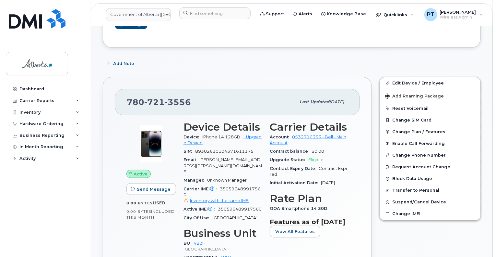
click at [240, 186] on span "350596489917560 Inventory with the same IMEI" at bounding box center [223, 195] width 79 height 18
copy span "350596489917560"
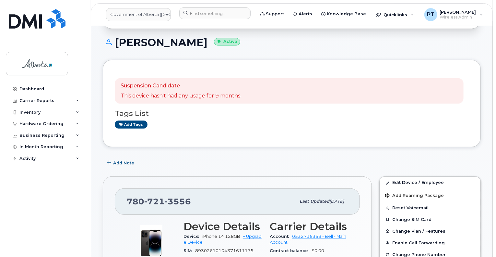
scroll to position [97, 0]
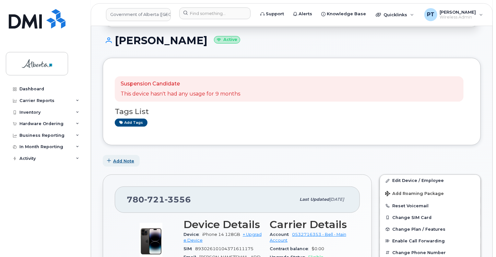
click at [126, 158] on span "Add Note" at bounding box center [123, 161] width 21 height 6
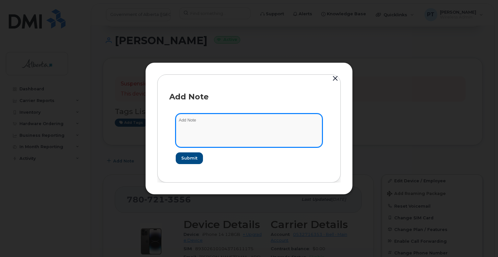
click at [187, 119] on textarea at bounding box center [249, 130] width 147 height 33
paste textarea "SCTASK0859202"
click at [275, 123] on textarea "SCTASK0859202 -" at bounding box center [249, 130] width 147 height 33
paste textarea "Plan Cancel - (1) 7807213556 Repurpose Edmonton. Previous user Cynthia Rothwell…"
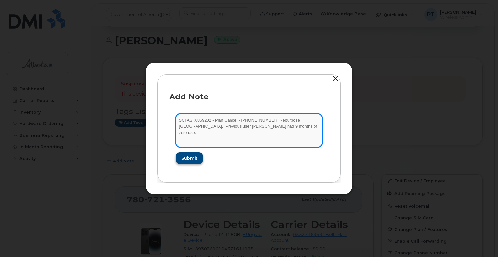
type textarea "SCTASK0859202 - Plan Cancel - (1) 7807213556 Repurpose Edmonton. Previous user …"
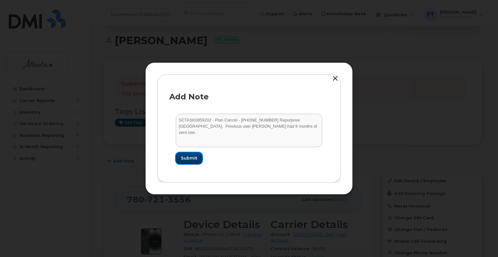
click at [193, 157] on span "Submit" at bounding box center [189, 158] width 16 height 6
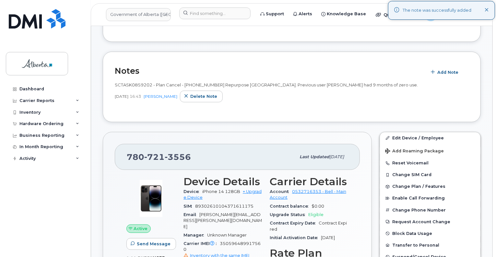
scroll to position [227, 0]
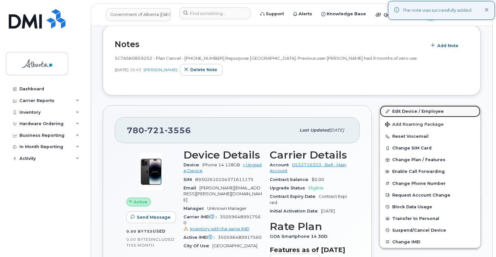
click at [407, 105] on link "Edit Device / Employee" at bounding box center [430, 111] width 101 height 12
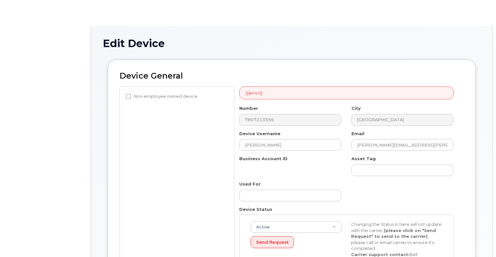
select select "29588065"
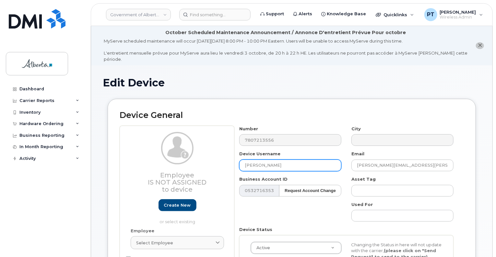
drag, startPoint x: 288, startPoint y: 160, endPoint x: 201, endPoint y: 156, distance: 87.1
click at [201, 156] on div "Employee Is not assigned to device Create new or select existing Employee Selec…" at bounding box center [292, 213] width 345 height 175
type input "Repurpose Edmonton"
drag, startPoint x: 433, startPoint y: 159, endPoint x: 328, endPoint y: 158, distance: 104.8
click at [327, 159] on div "Number 7807213556 City Device Username Repurpose Edmonton Email Cynthia.Rothwel…" at bounding box center [347, 213] width 225 height 175
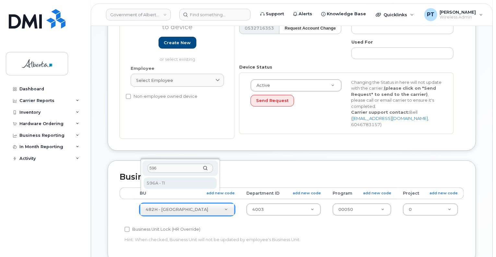
type input "596"
select select "4797729"
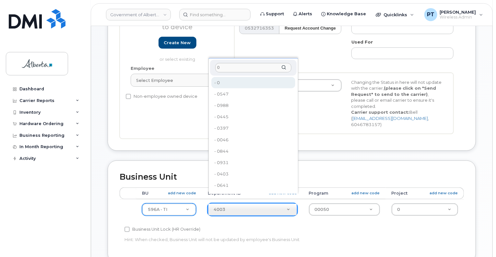
type input "0"
drag, startPoint x: 237, startPoint y: 84, endPoint x: 270, endPoint y: 158, distance: 80.6
type input "4806341"
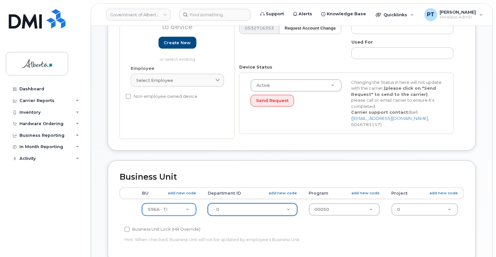
drag, startPoint x: 323, startPoint y: 198, endPoint x: 311, endPoint y: 195, distance: 13.0
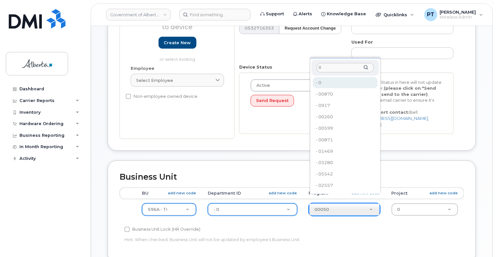
type input "0"
type input "4806366"
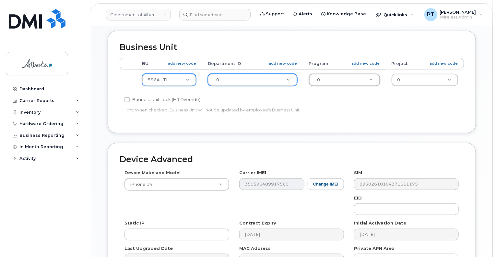
scroll to position [292, 0]
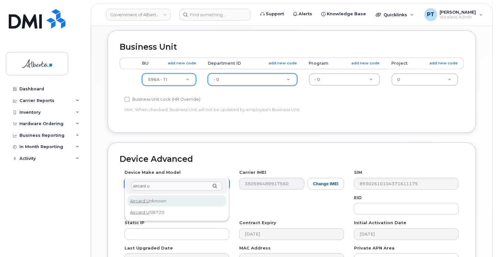
type input "aircard u"
select select "971"
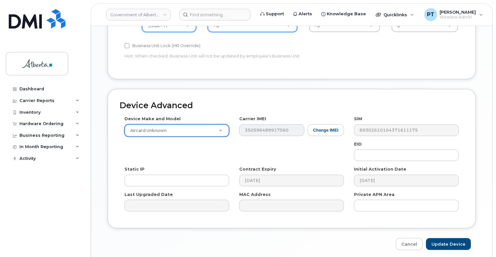
scroll to position [357, 0]
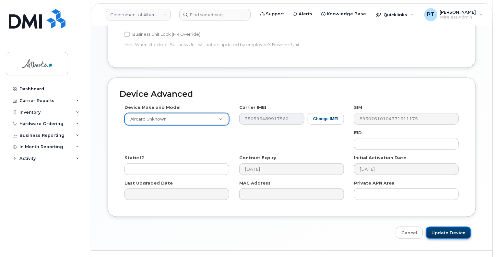
click at [446, 226] on input "Update Device" at bounding box center [448, 232] width 45 height 12
type input "Saving..."
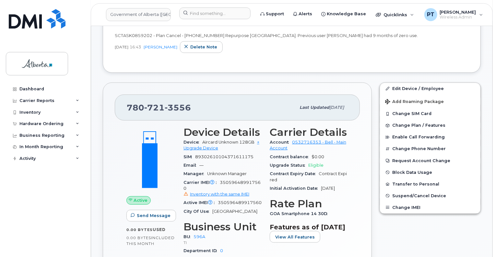
scroll to position [260, 0]
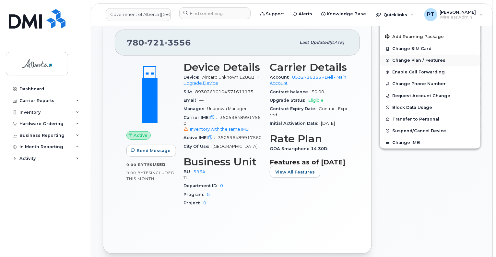
click at [402, 58] on span "Change Plan / Features" at bounding box center [419, 60] width 53 height 5
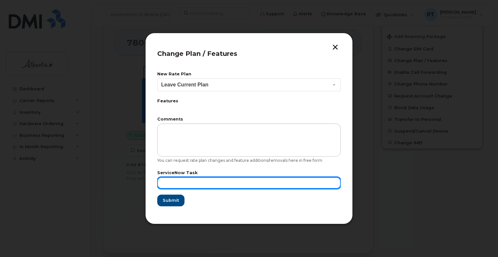
click at [167, 181] on input "text" at bounding box center [249, 183] width 184 height 12
paste input "SCTASK0859202"
type input "SCTASK0859202"
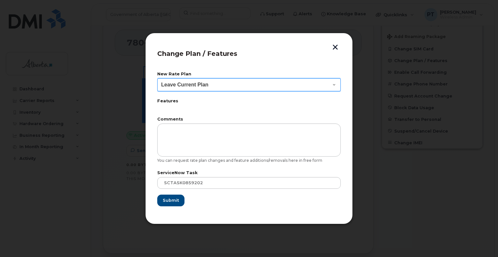
drag, startPoint x: 195, startPoint y: 85, endPoint x: 194, endPoint y: 90, distance: 4.7
click at [195, 85] on select "Leave Current Plan GOA Data plan 9 30 d GOA–Unlimited Data Plan 9" at bounding box center [249, 84] width 184 height 13
select select "1790211"
click at [157, 78] on select "Leave Current Plan GOA Data plan 9 30 d GOA–Unlimited Data Plan 9" at bounding box center [249, 84] width 184 height 13
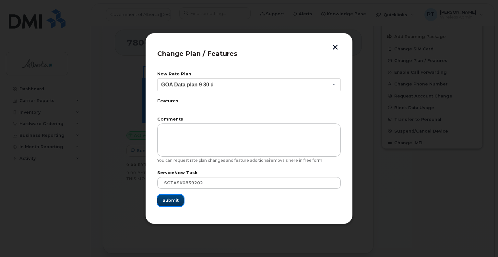
drag, startPoint x: 168, startPoint y: 205, endPoint x: 166, endPoint y: 202, distance: 3.3
click at [168, 205] on button "Submit" at bounding box center [170, 200] width 27 height 12
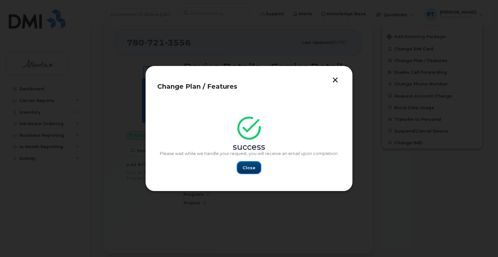
drag, startPoint x: 251, startPoint y: 165, endPoint x: 485, endPoint y: 239, distance: 245.1
click at [251, 166] on span "Close" at bounding box center [249, 168] width 13 height 6
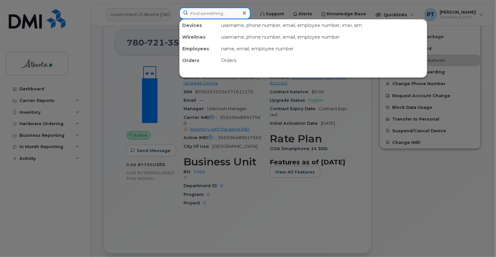
click at [204, 14] on input at bounding box center [214, 13] width 71 height 12
paste input "4038292467"
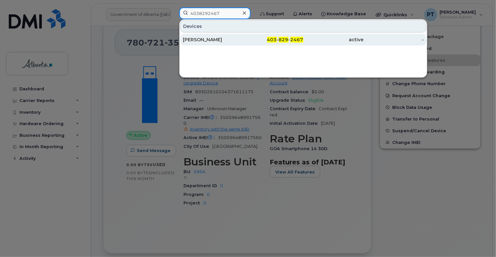
type input "4038292467"
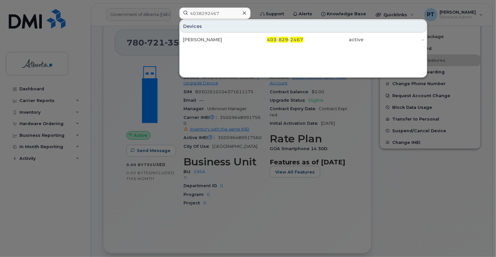
drag, startPoint x: 204, startPoint y: 39, endPoint x: 89, endPoint y: 161, distance: 167.4
click at [203, 40] on div "Colette Harker" at bounding box center [213, 39] width 60 height 6
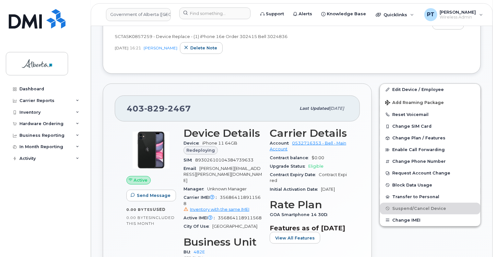
scroll to position [130, 0]
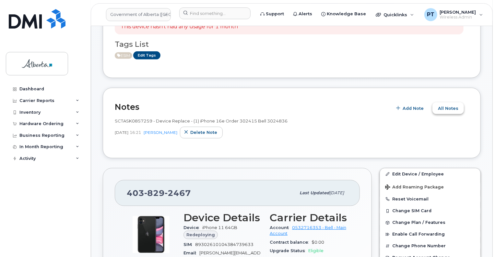
click at [443, 105] on span "All Notes" at bounding box center [448, 108] width 20 height 6
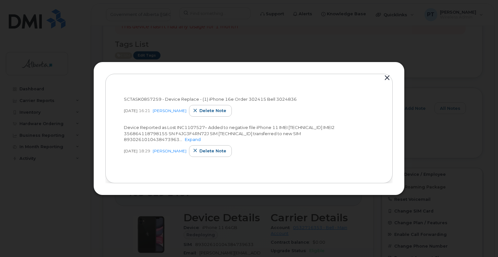
click at [387, 76] on button "button" at bounding box center [388, 77] width 10 height 9
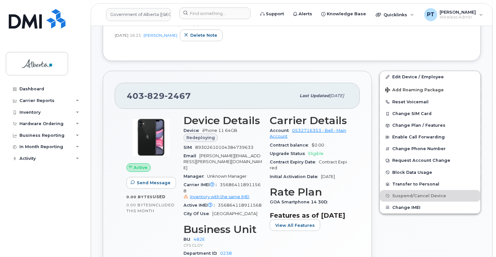
scroll to position [227, 0]
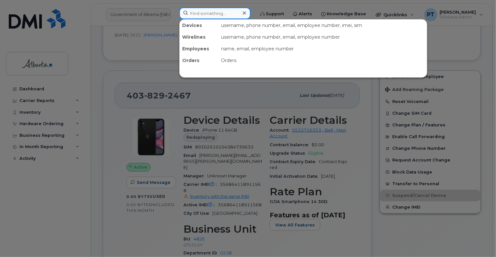
click at [208, 16] on input at bounding box center [214, 13] width 71 height 12
paste input "7802864261"
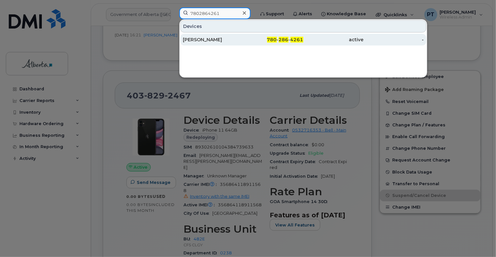
type input "7802864261"
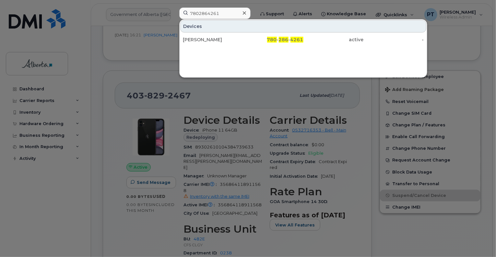
drag, startPoint x: 198, startPoint y: 39, endPoint x: 151, endPoint y: 55, distance: 50.3
click at [198, 39] on div "[PERSON_NAME]" at bounding box center [213, 39] width 60 height 6
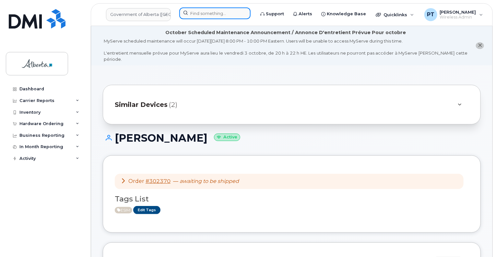
click at [193, 12] on input at bounding box center [214, 13] width 71 height 12
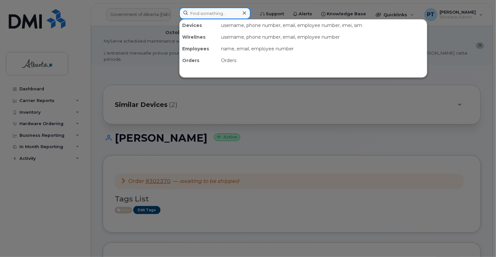
paste input "5872201654"
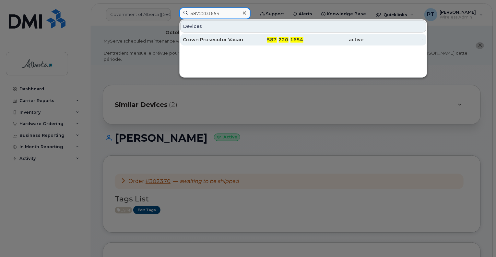
type input "5872201654"
click at [194, 40] on div "Crown Prosecutor Vacant" at bounding box center [213, 39] width 60 height 6
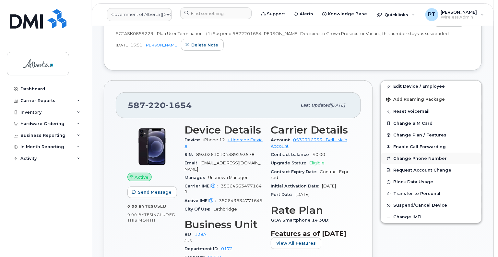
scroll to position [260, 0]
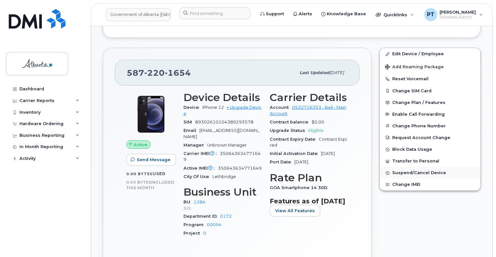
click at [405, 170] on span "Suspend/Cancel Device" at bounding box center [420, 172] width 54 height 5
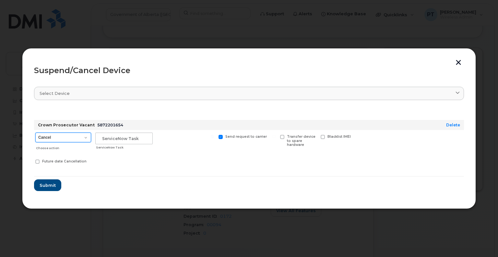
drag, startPoint x: 73, startPoint y: 137, endPoint x: 72, endPoint y: 141, distance: 4.9
click at [73, 137] on select "Cancel Suspend - Extend Suspension Suspend - Reduced Rate Suspend - Lost Device…" at bounding box center [63, 137] width 56 height 10
select select "[object Object]"
click at [35, 132] on select "Cancel Suspend - Extend Suspension Suspend - Reduced Rate Suspend - Lost Device…" at bounding box center [63, 137] width 56 height 10
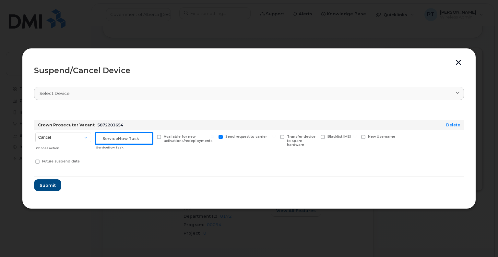
click at [114, 140] on input "text" at bounding box center [123, 138] width 57 height 12
paste input "SCTASK0859229"
type input "SCTASK0859229 Suspend"
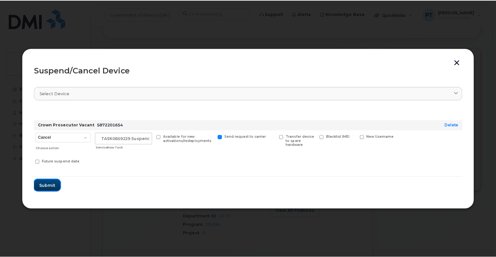
scroll to position [0, 0]
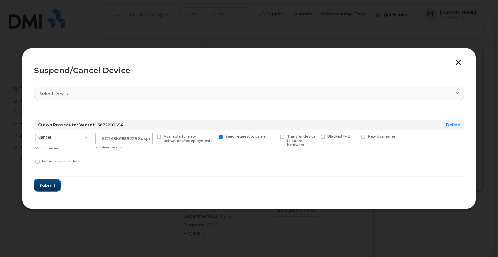
click at [46, 185] on span "Submit" at bounding box center [47, 185] width 16 height 6
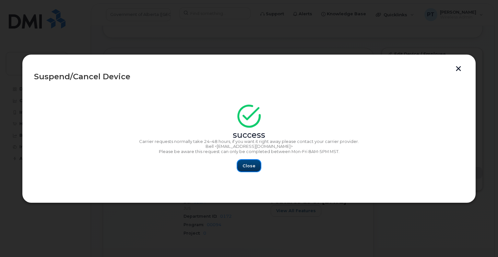
click at [247, 165] on span "Close" at bounding box center [249, 166] width 13 height 6
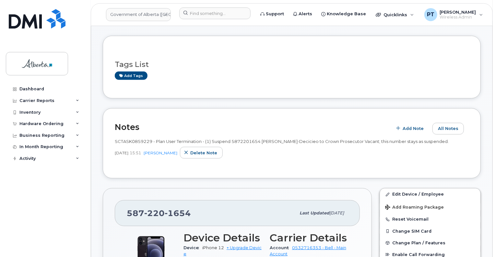
scroll to position [97, 0]
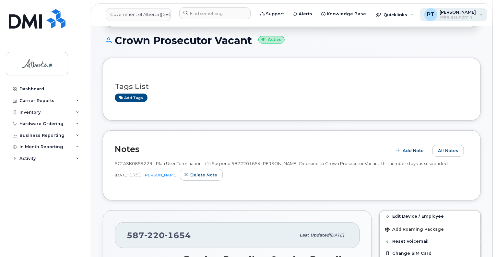
click at [450, 15] on span "Wireless Admin" at bounding box center [458, 17] width 36 height 5
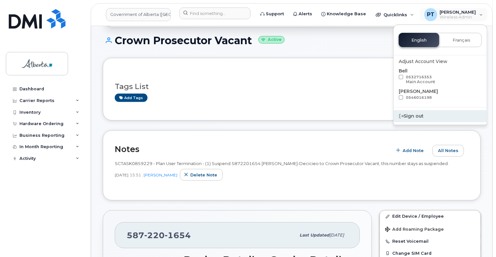
click at [422, 116] on div "Sign out" at bounding box center [440, 116] width 93 height 12
